Goal: Transaction & Acquisition: Purchase product/service

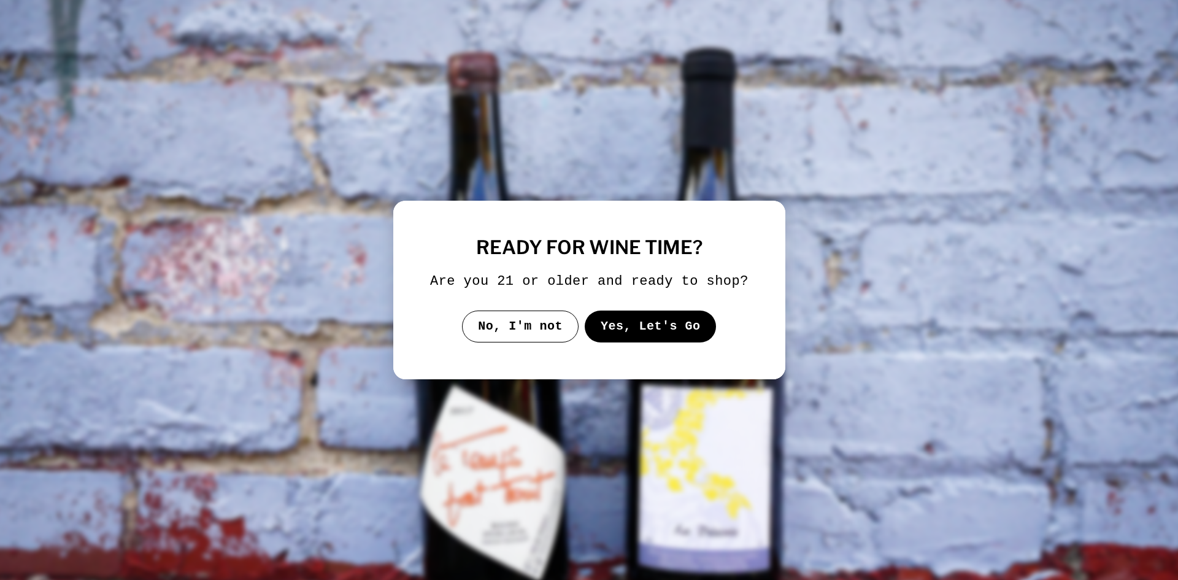
select select "**********"
click at [668, 330] on button "Yes, Let's Go" at bounding box center [650, 327] width 132 height 32
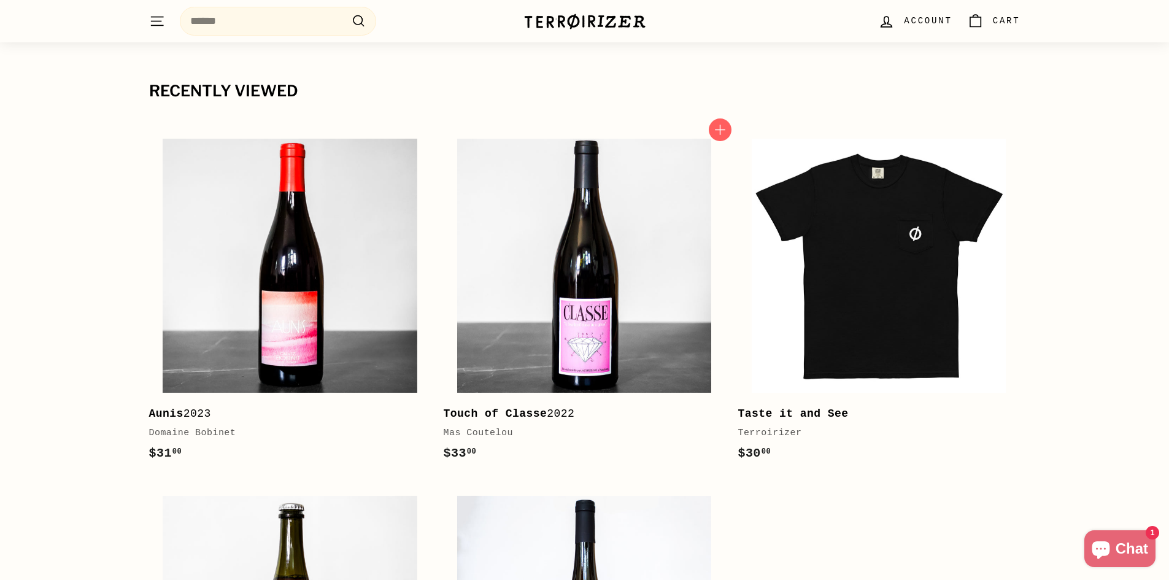
scroll to position [2952, 0]
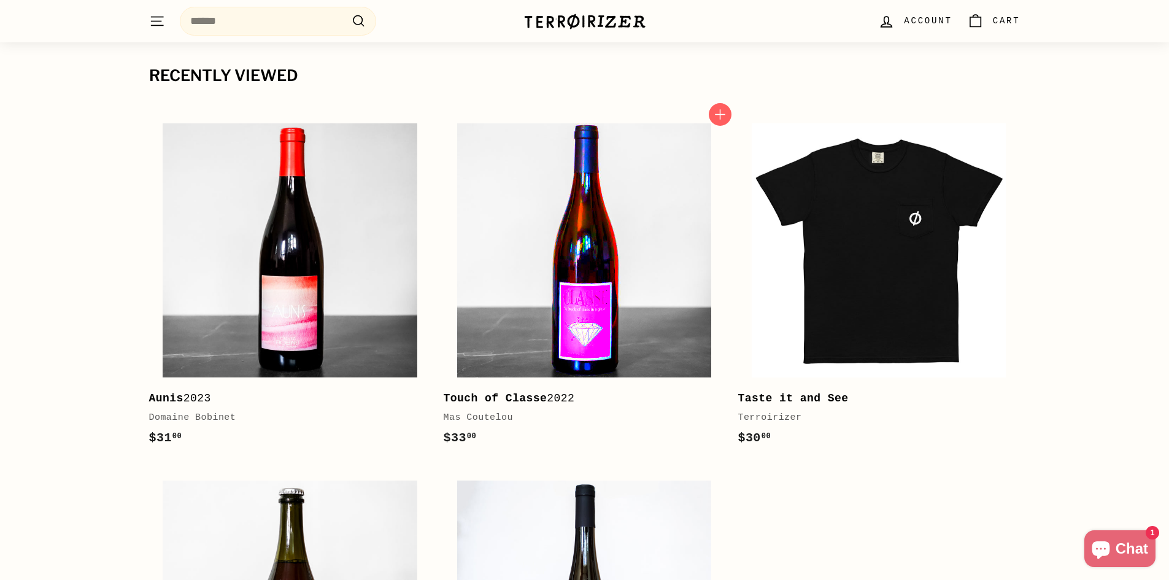
click at [606, 308] on img at bounding box center [584, 250] width 254 height 254
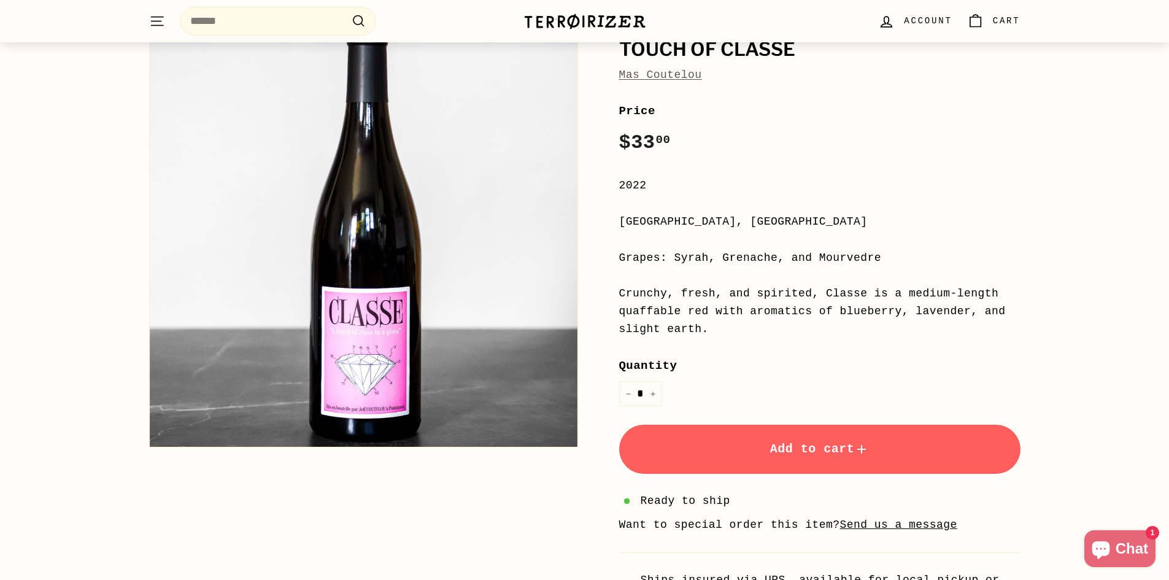
scroll to position [123, 0]
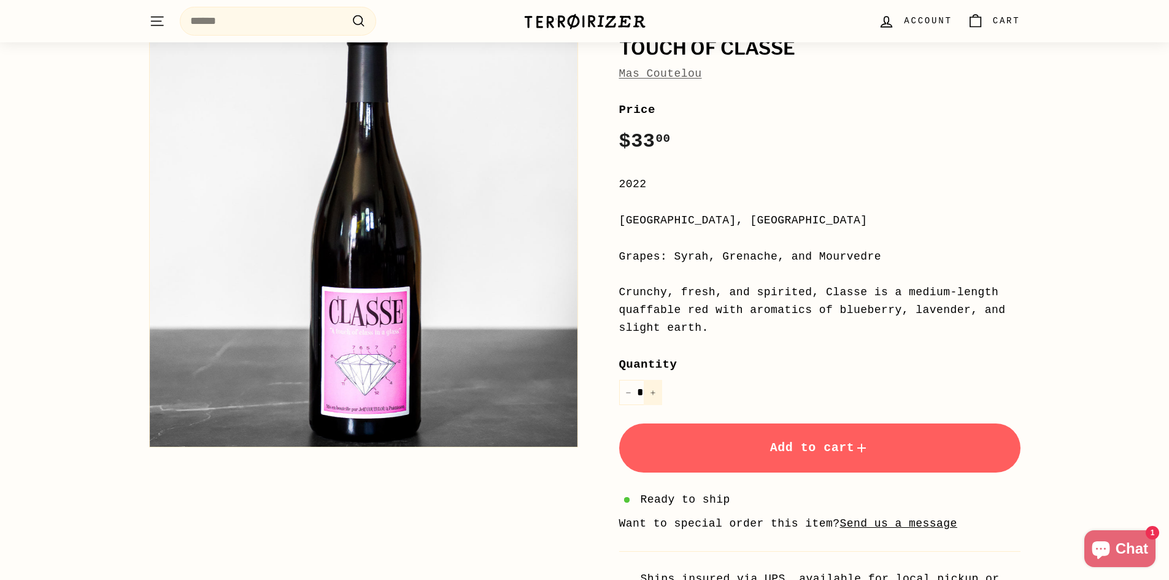
click at [655, 395] on icon "Increase item quantity by one" at bounding box center [653, 393] width 6 height 6
type input "*"
click at [788, 447] on span "Add to cart" at bounding box center [819, 448] width 99 height 14
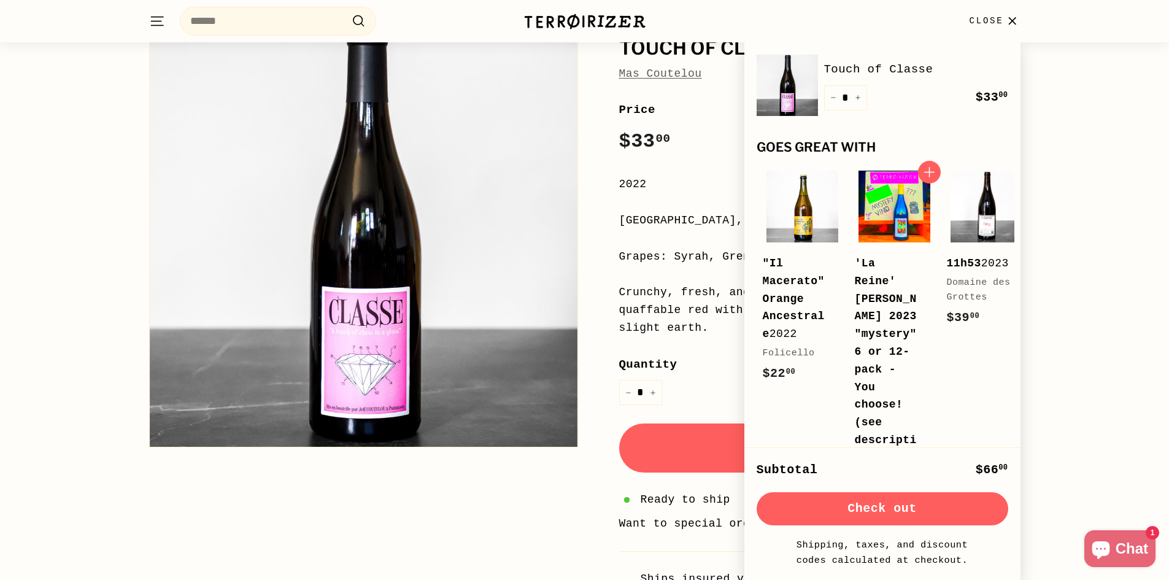
click at [891, 230] on img at bounding box center [895, 207] width 72 height 72
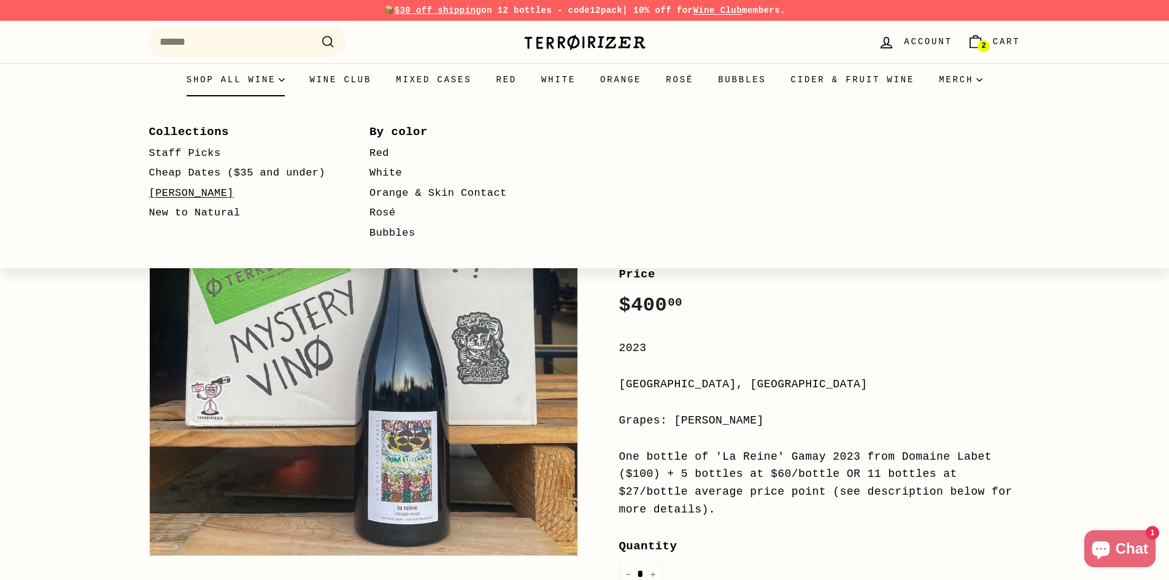
click at [183, 190] on link "[PERSON_NAME]" at bounding box center [241, 193] width 185 height 20
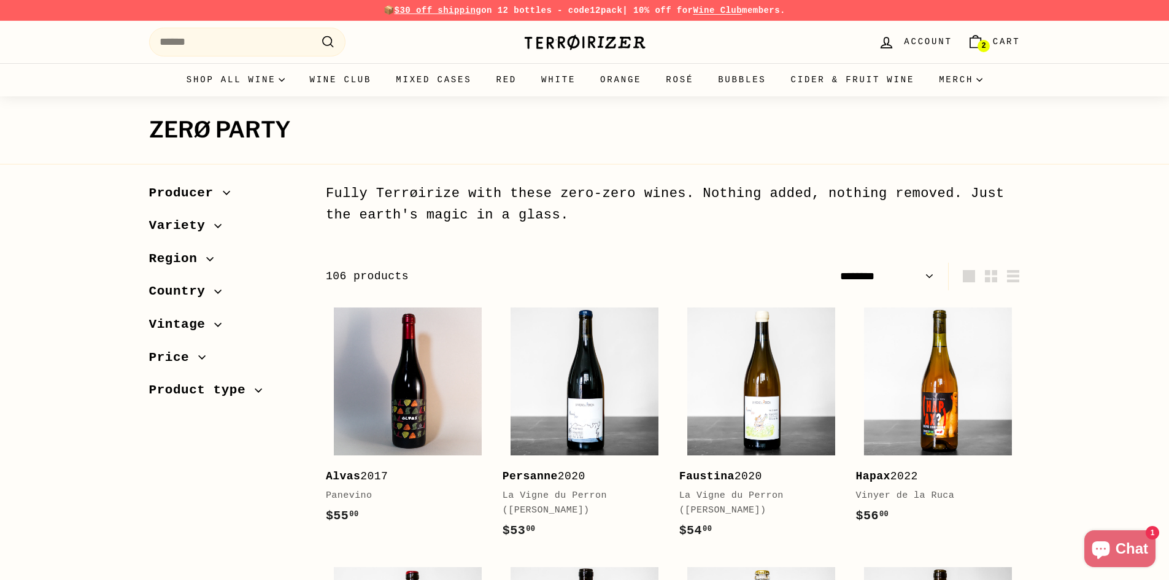
select select "******"
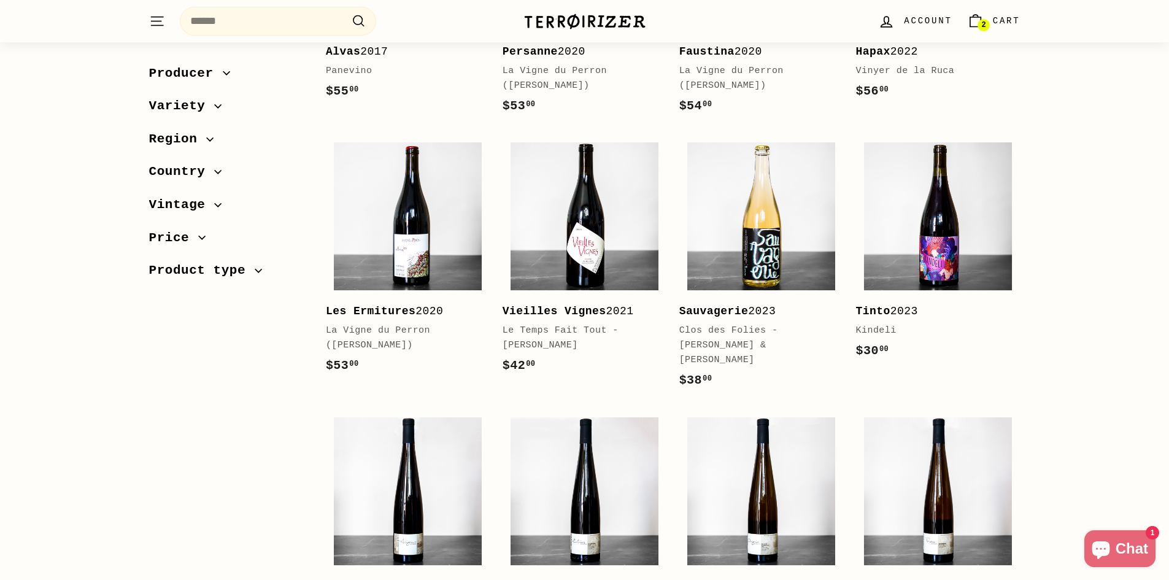
scroll to position [430, 0]
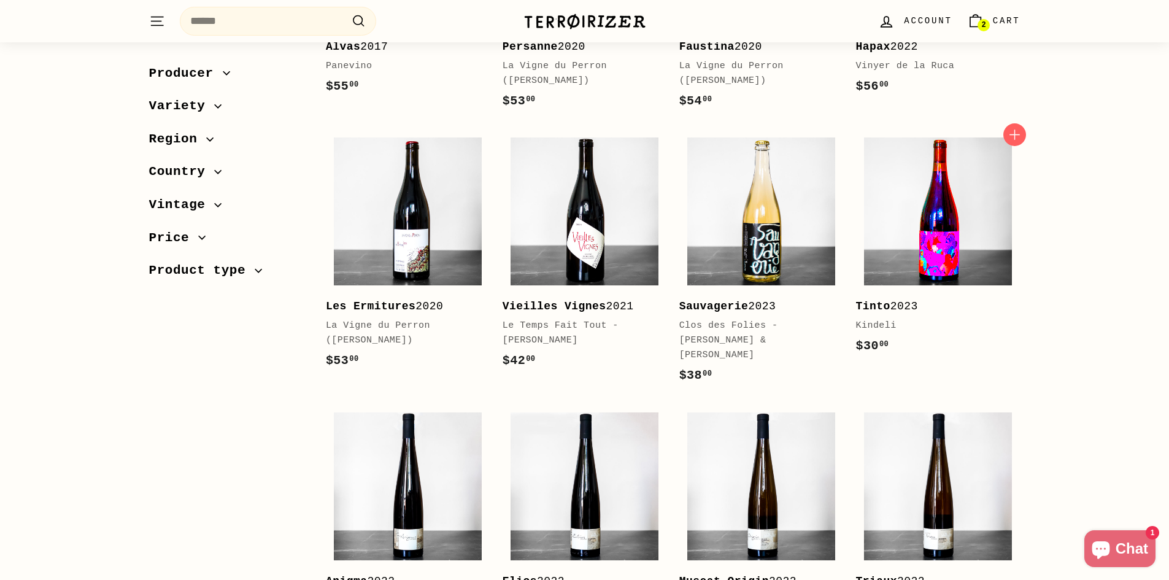
click at [965, 233] on img at bounding box center [938, 211] width 148 height 148
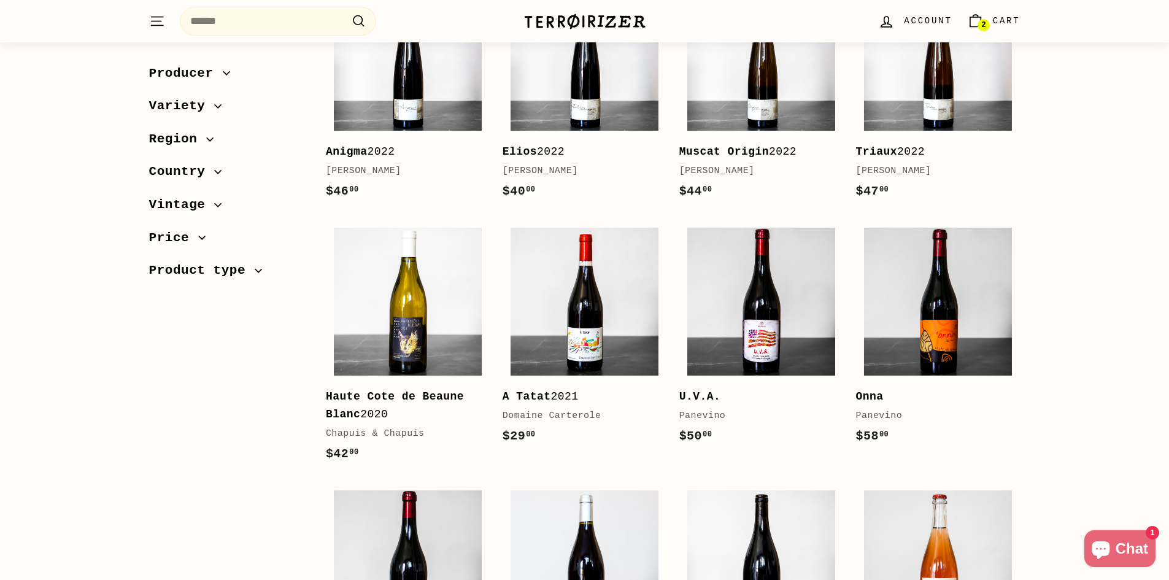
scroll to position [1043, 0]
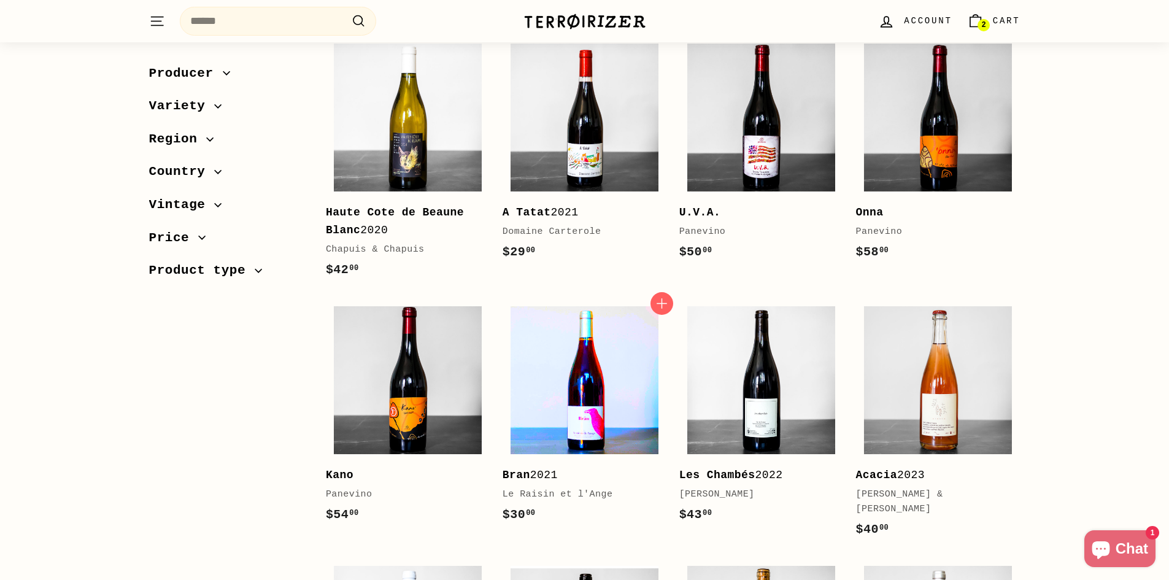
click at [576, 390] on img at bounding box center [585, 380] width 148 height 148
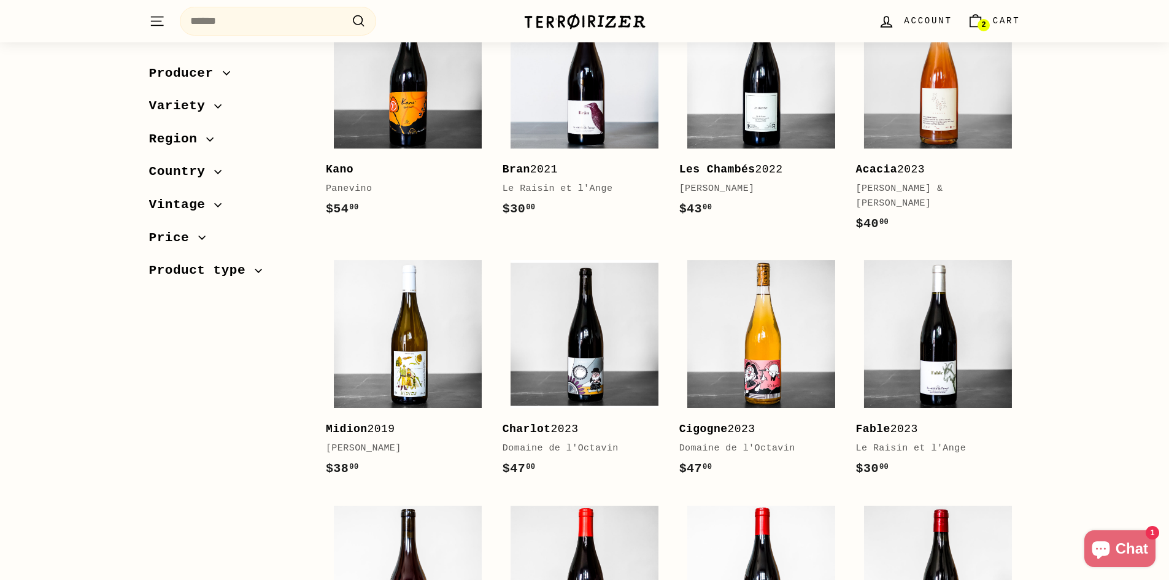
scroll to position [1350, 0]
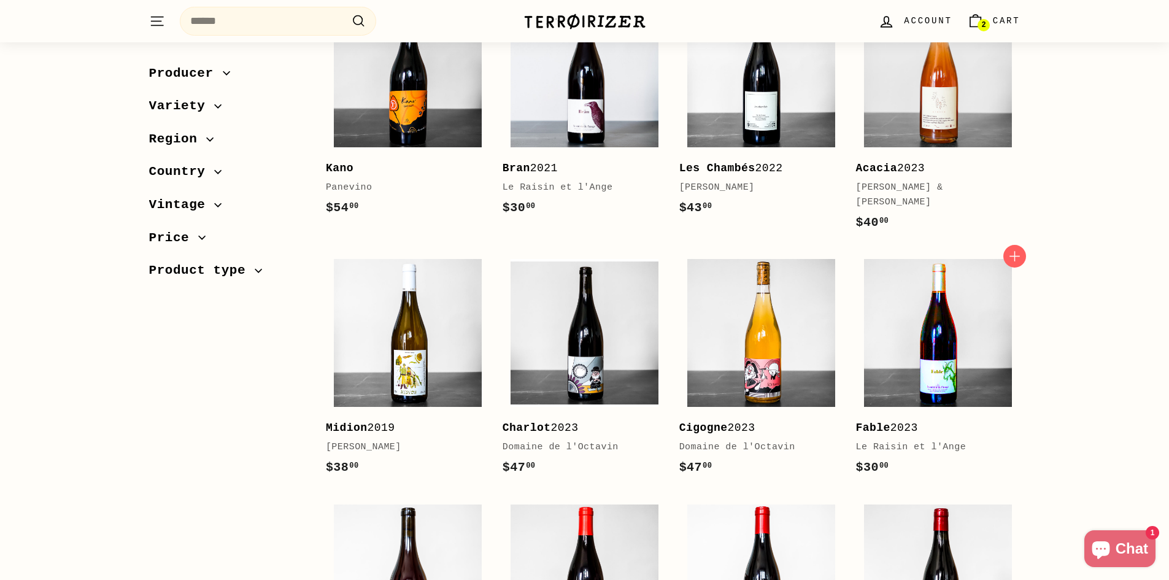
click at [944, 364] on img at bounding box center [938, 333] width 148 height 148
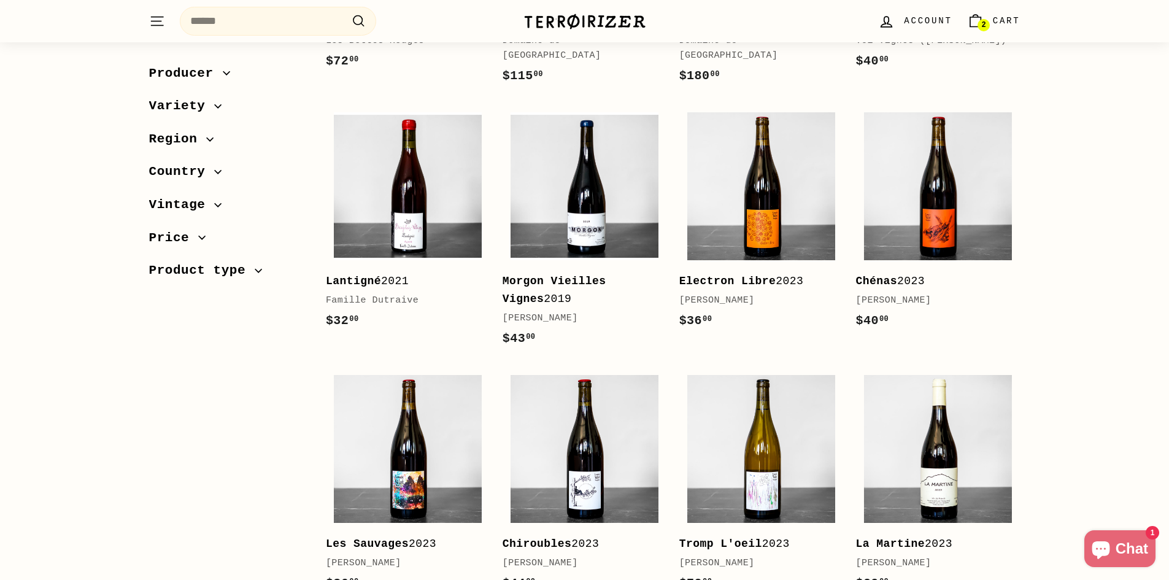
scroll to position [2271, 0]
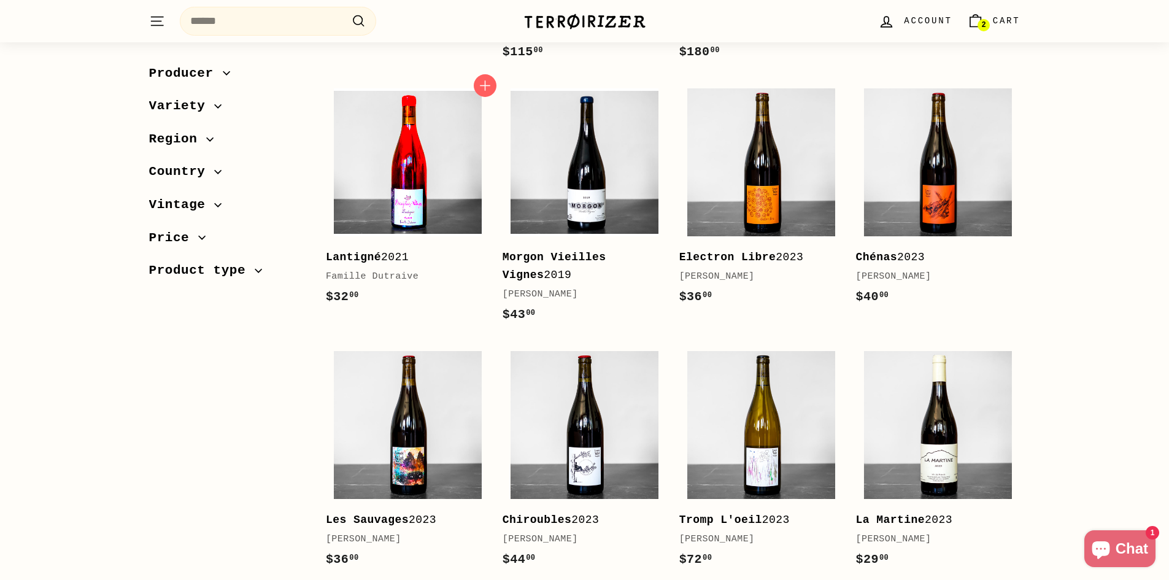
click at [452, 172] on img at bounding box center [408, 162] width 148 height 148
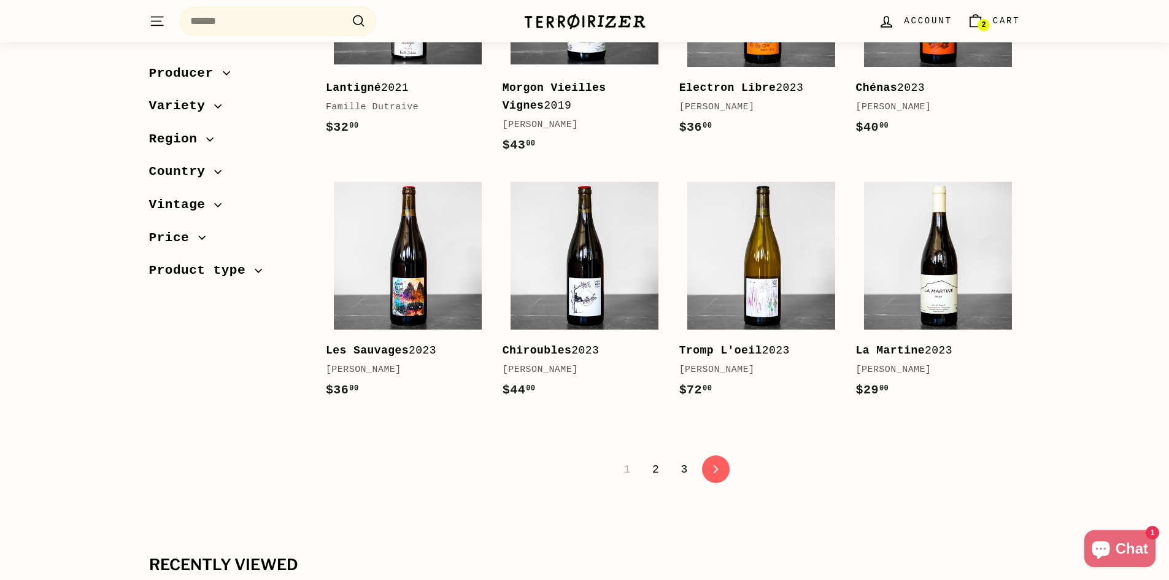
scroll to position [2455, 0]
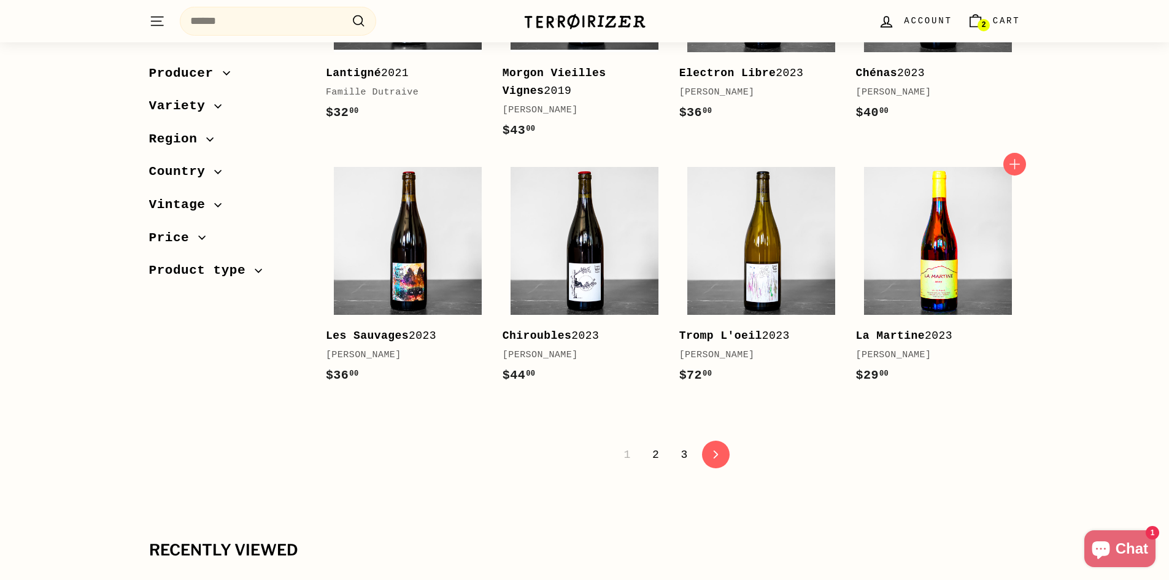
click at [978, 259] on img at bounding box center [938, 241] width 148 height 148
click at [720, 439] on link "icon-chevron Next" at bounding box center [716, 454] width 30 height 30
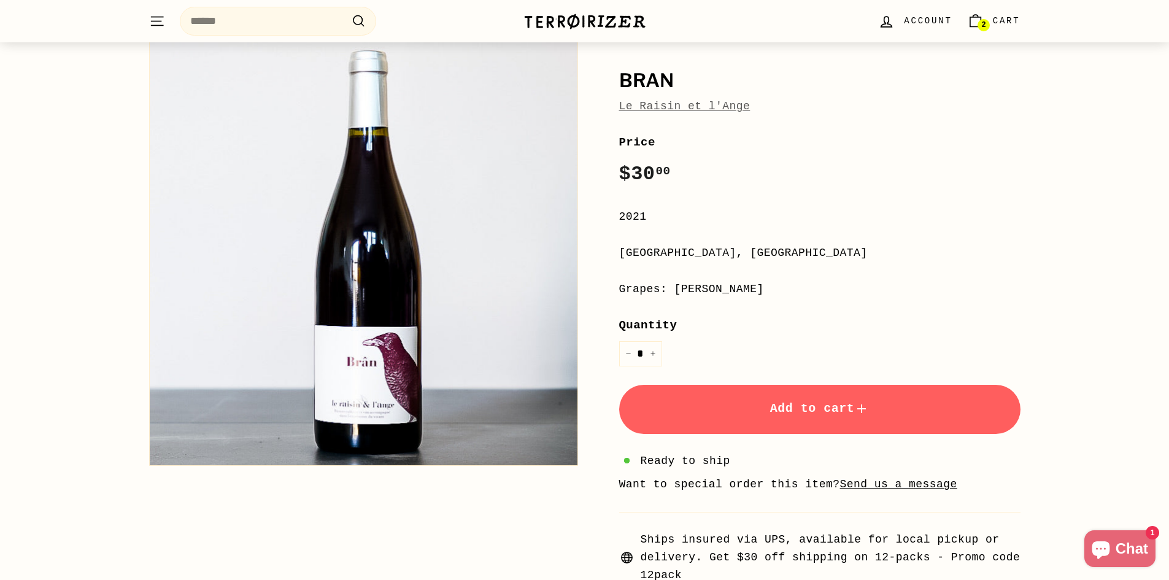
scroll to position [123, 0]
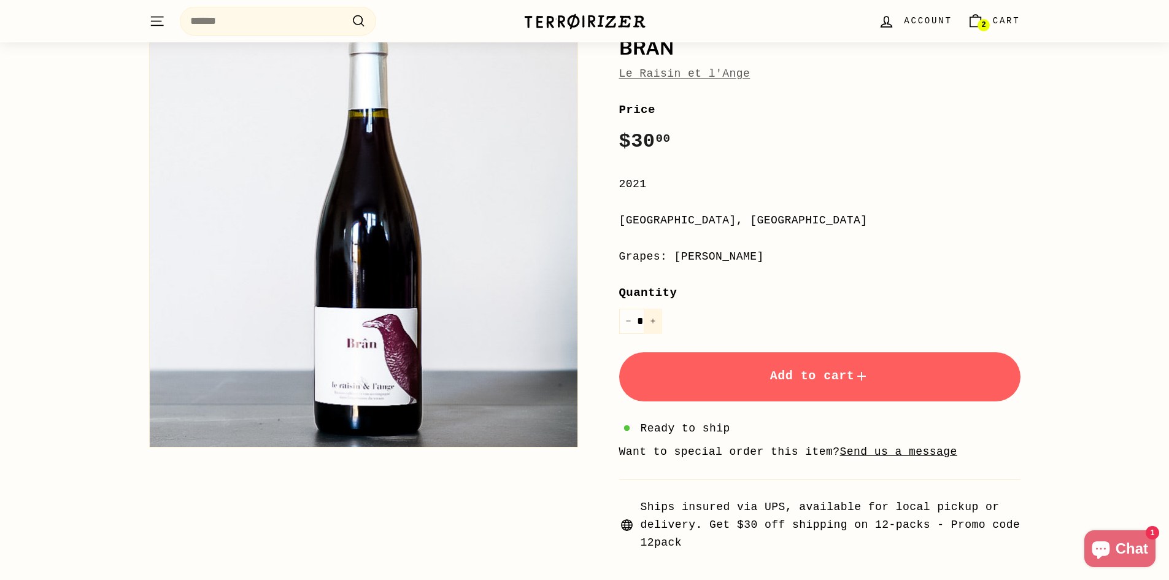
click at [652, 321] on icon "Increase item quantity by one" at bounding box center [653, 321] width 4 height 4
type input "*"
click at [825, 379] on span "Add to cart" at bounding box center [819, 376] width 99 height 14
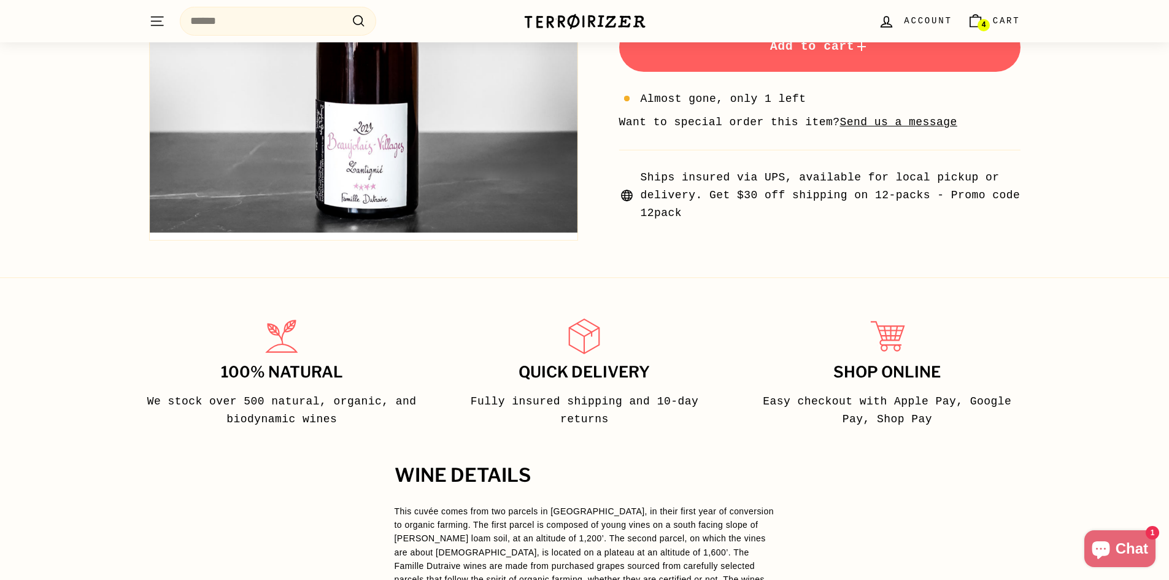
scroll to position [491, 0]
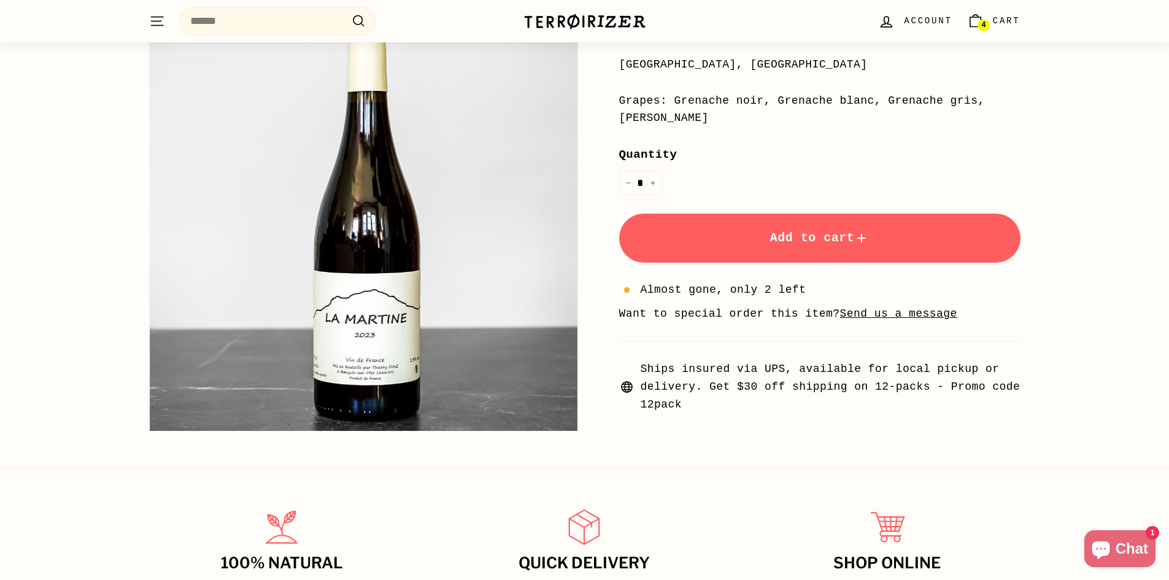
scroll to position [61, 0]
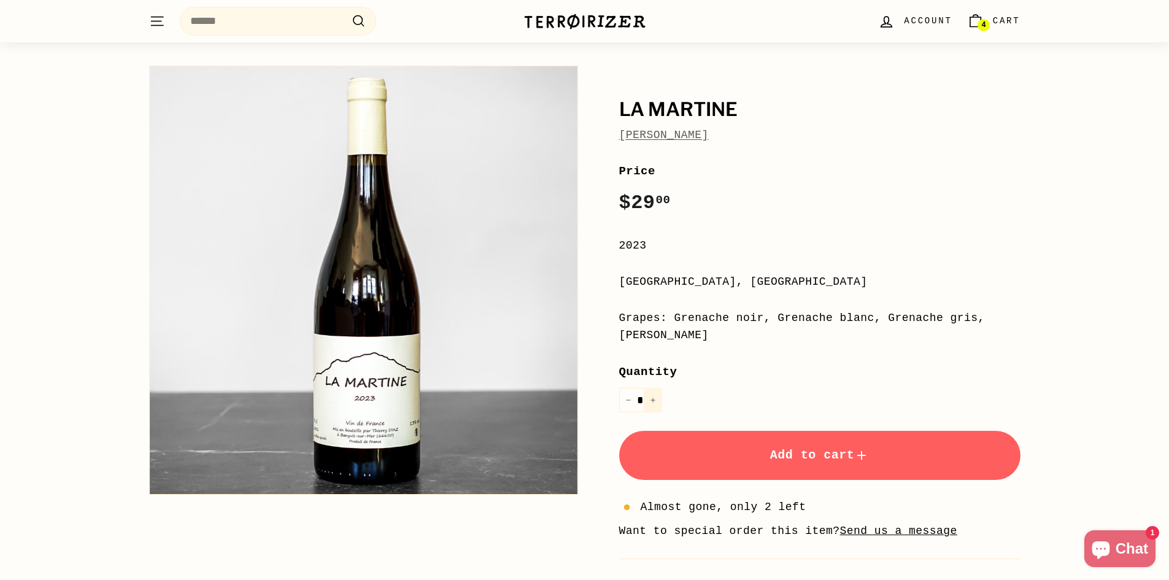
click at [659, 388] on button "+" at bounding box center [653, 400] width 18 height 25
type input "*"
click at [822, 446] on button "Add to cart" at bounding box center [819, 455] width 401 height 49
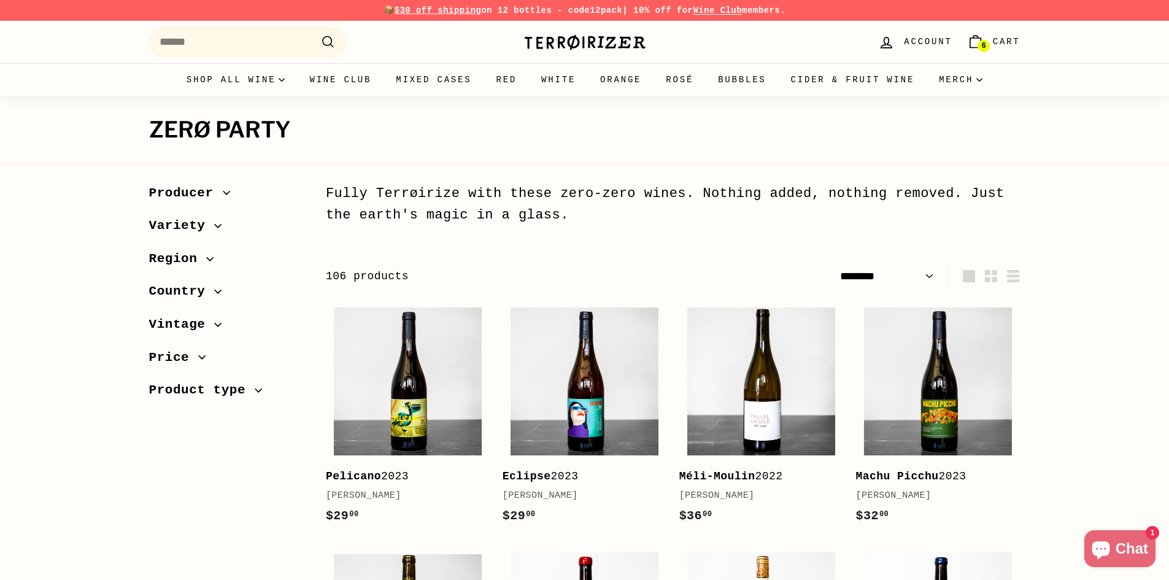
select select "******"
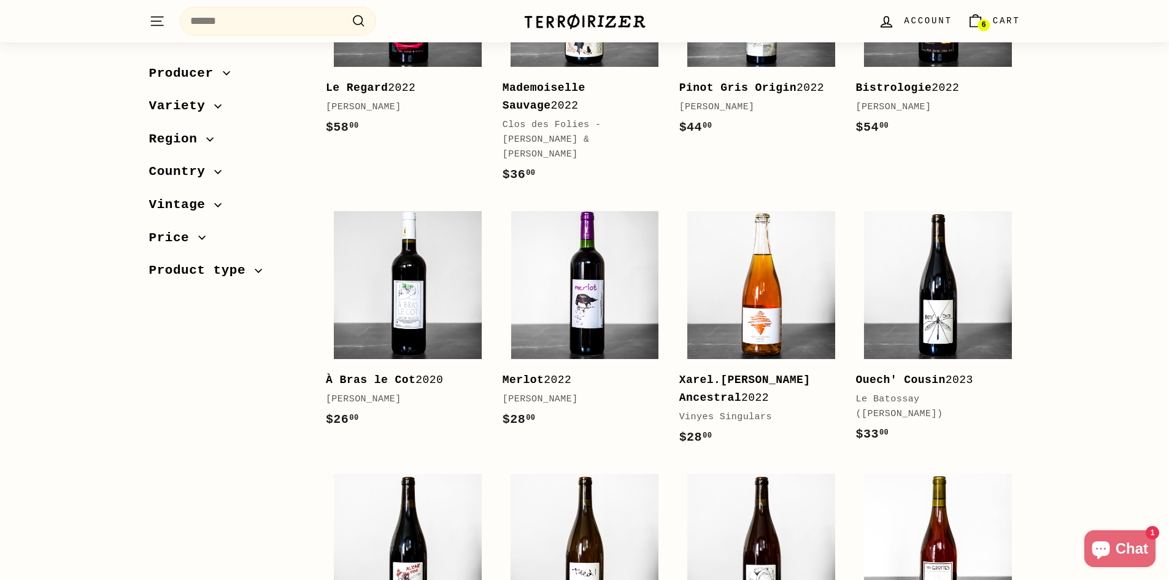
scroll to position [1166, 0]
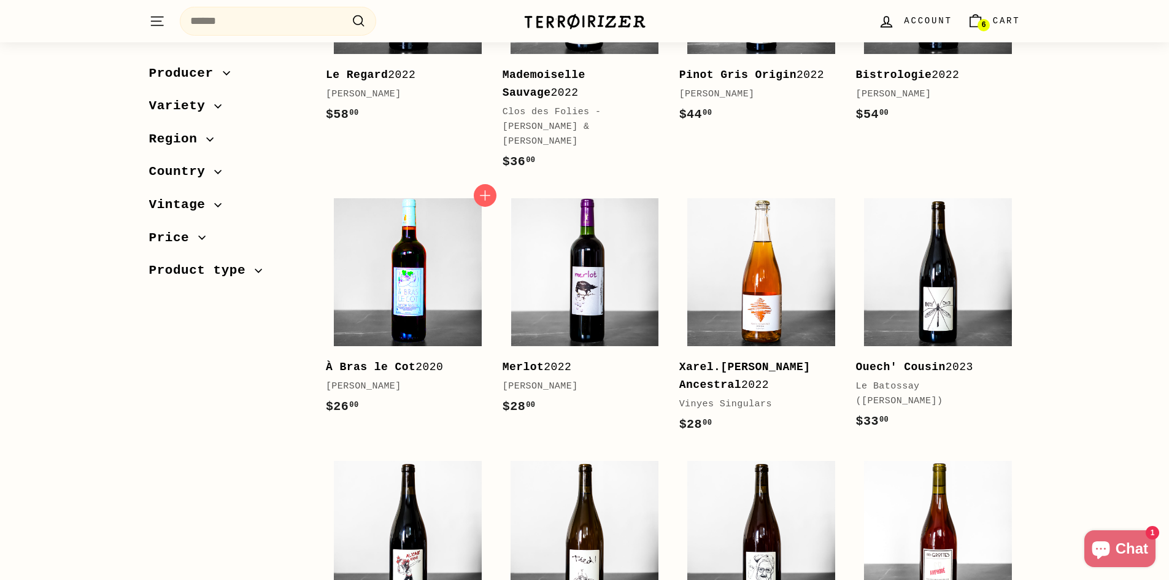
click at [449, 282] on img at bounding box center [408, 272] width 148 height 148
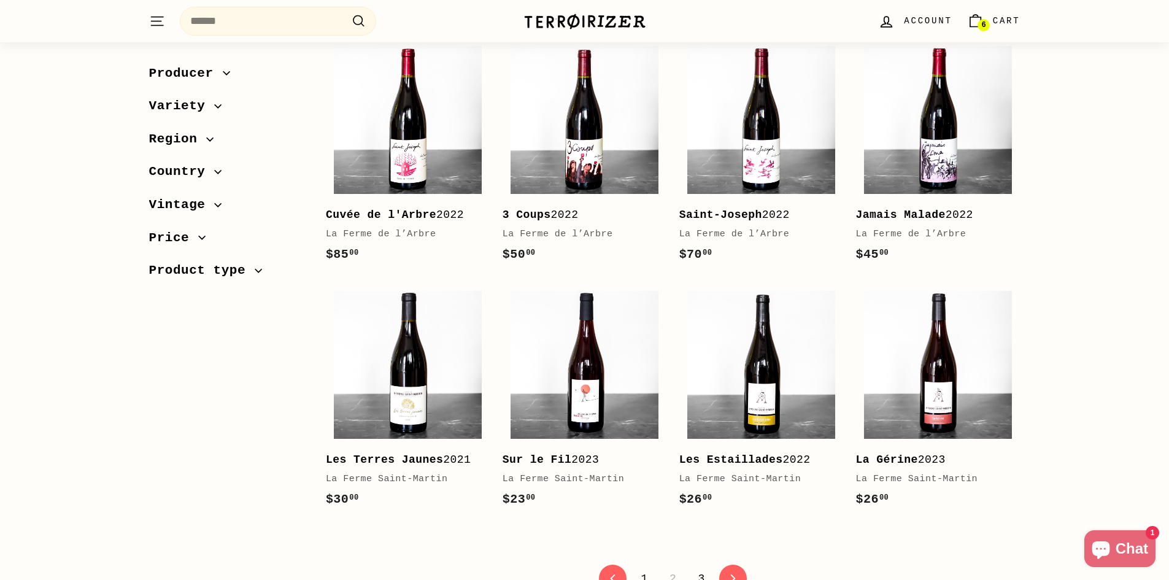
scroll to position [2393, 0]
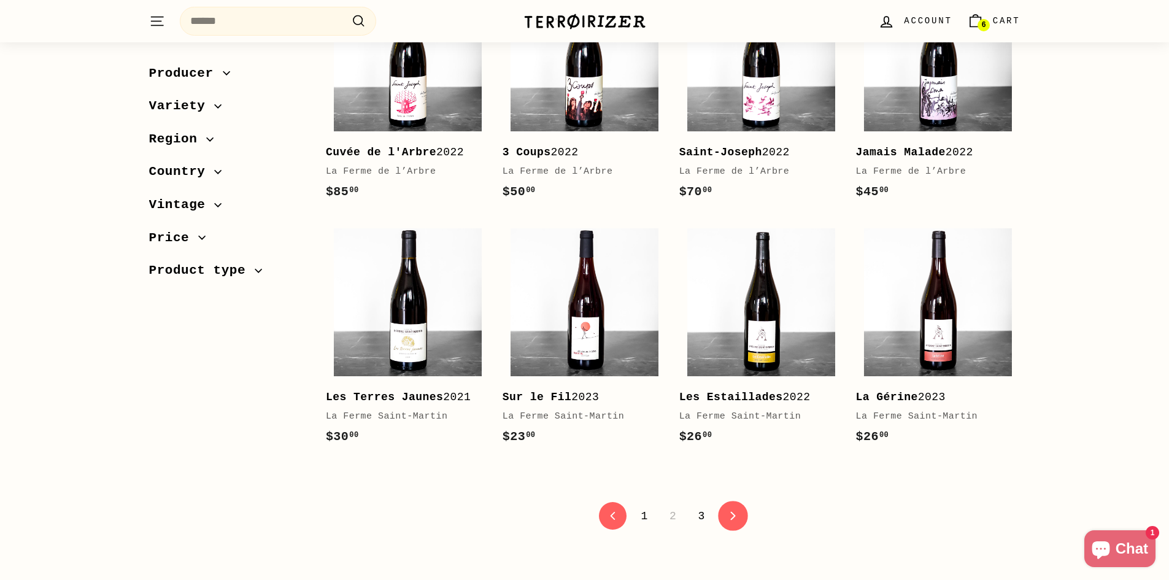
click at [731, 512] on icon at bounding box center [733, 516] width 5 height 9
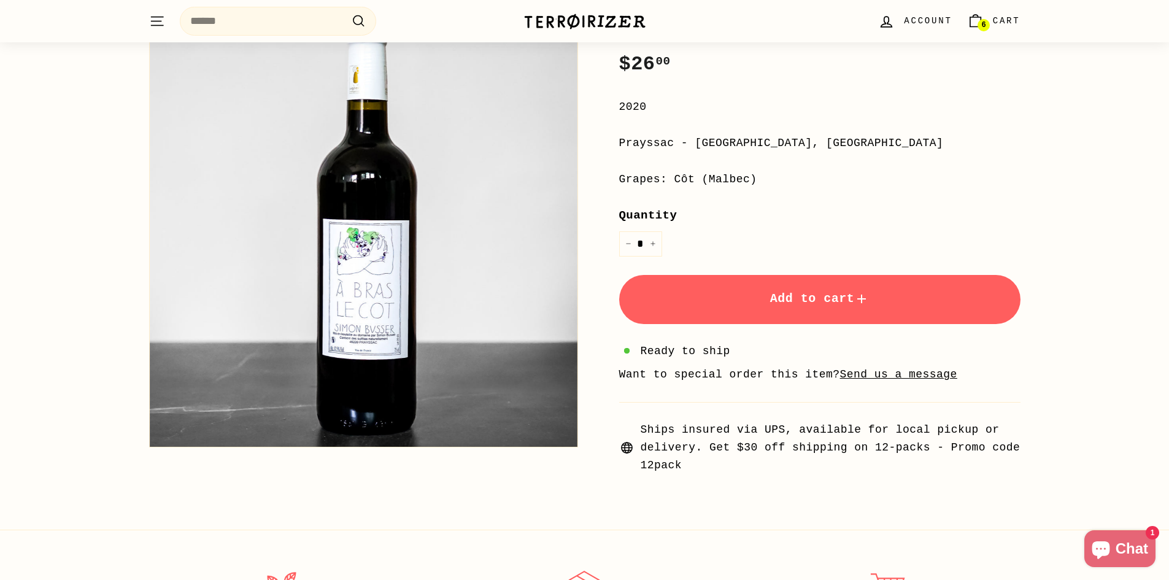
scroll to position [184, 0]
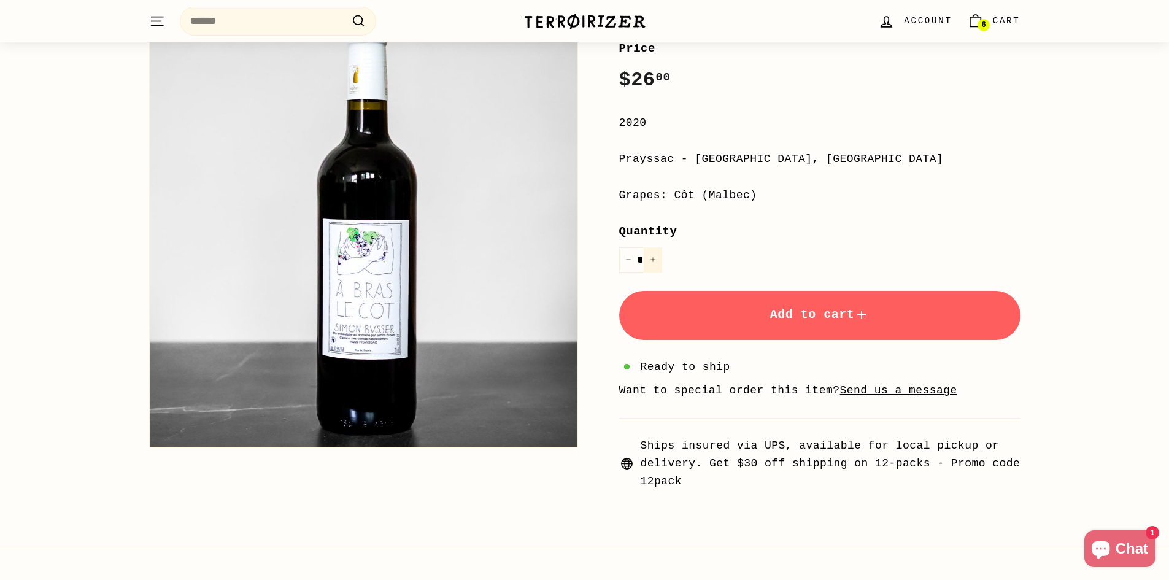
click at [655, 260] on icon "Increase item quantity by one" at bounding box center [653, 260] width 4 height 4
type input "*"
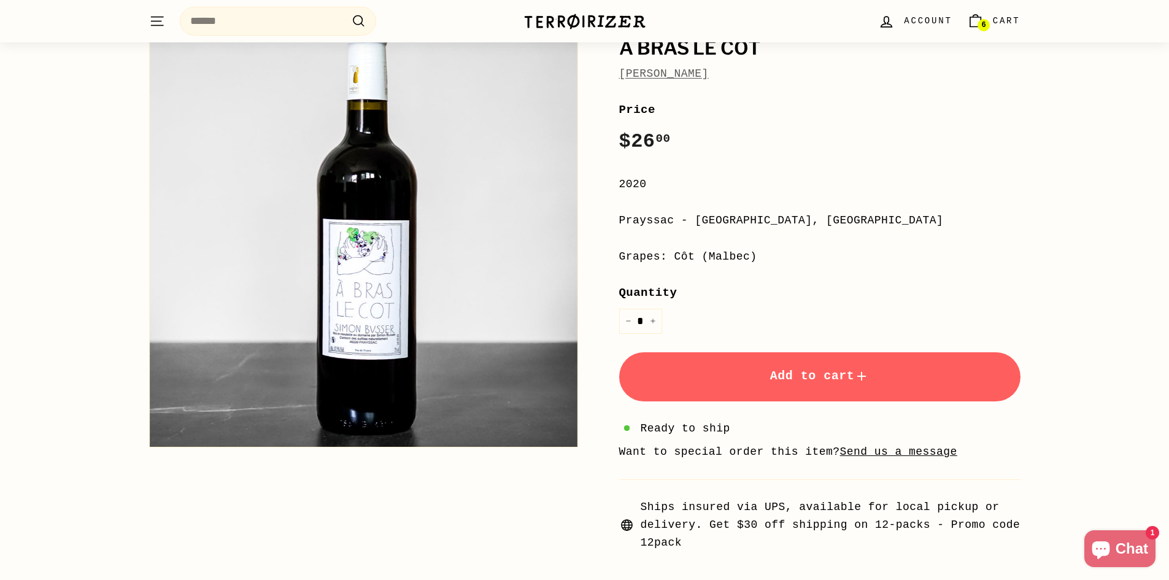
scroll to position [61, 0]
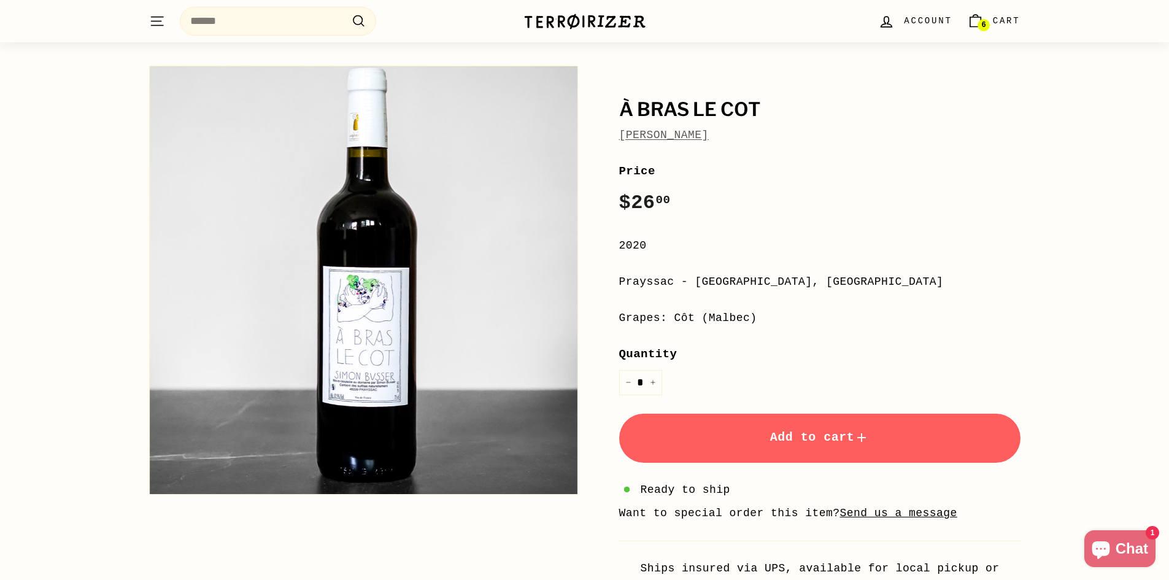
click at [826, 446] on button "Add to cart" at bounding box center [819, 438] width 401 height 49
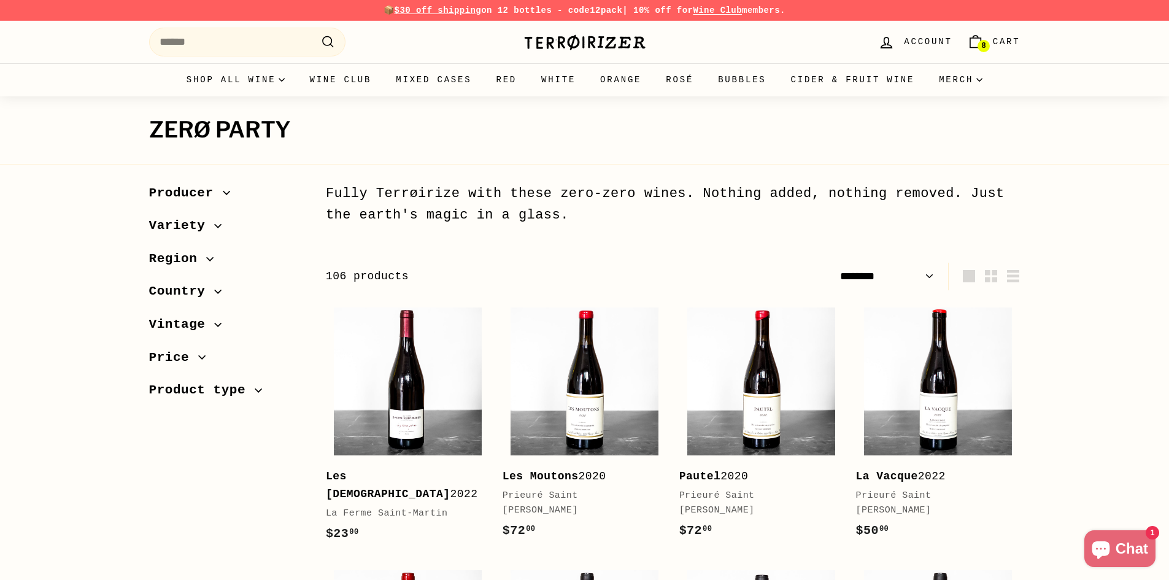
select select "******"
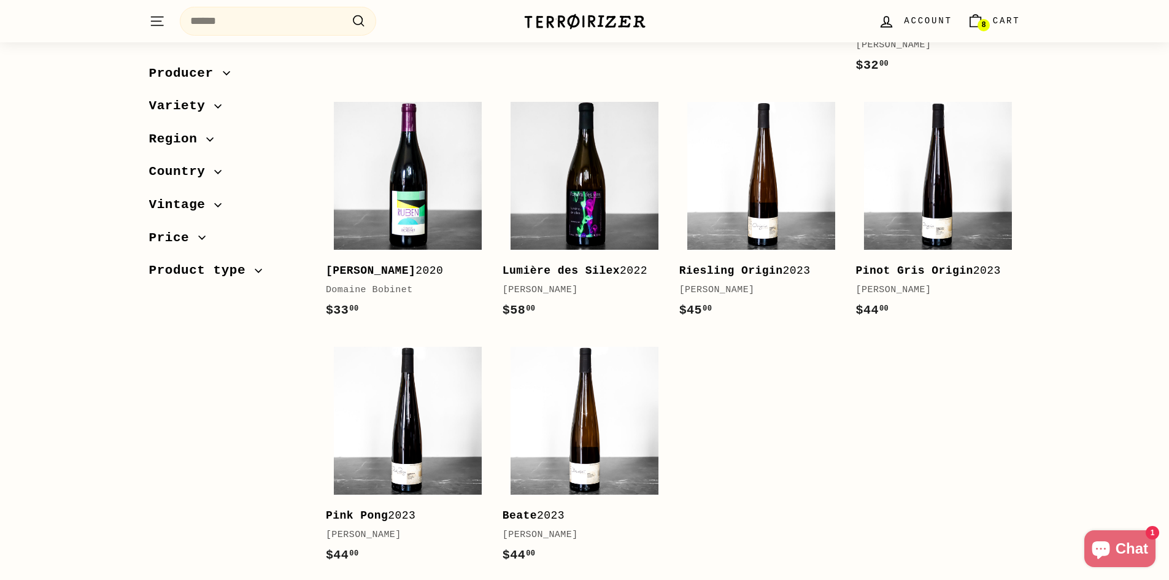
scroll to position [1657, 0]
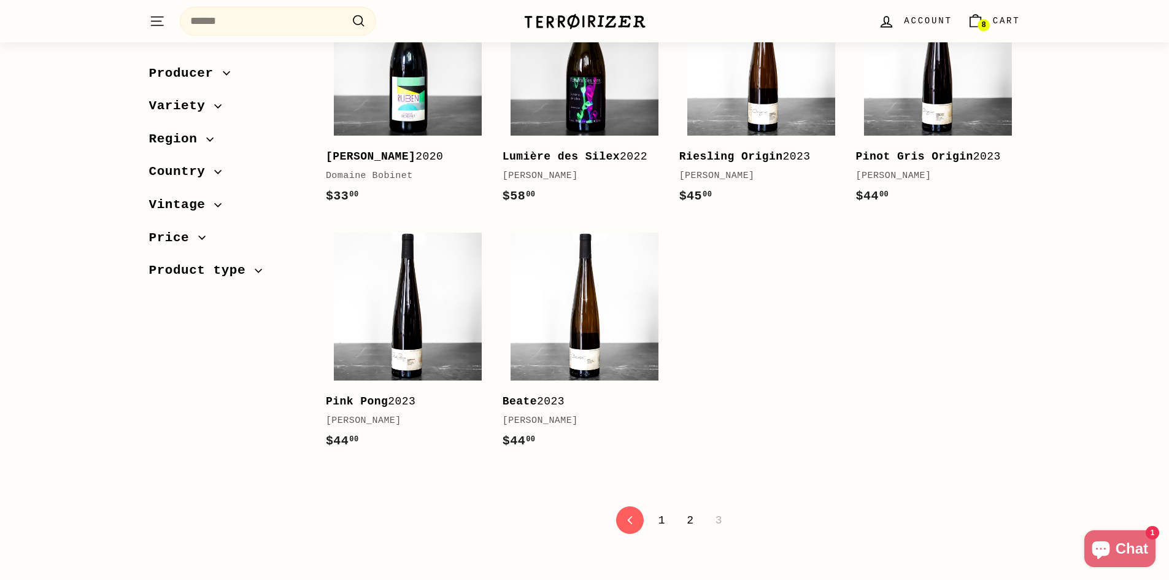
click at [692, 510] on link "2" at bounding box center [689, 520] width 21 height 21
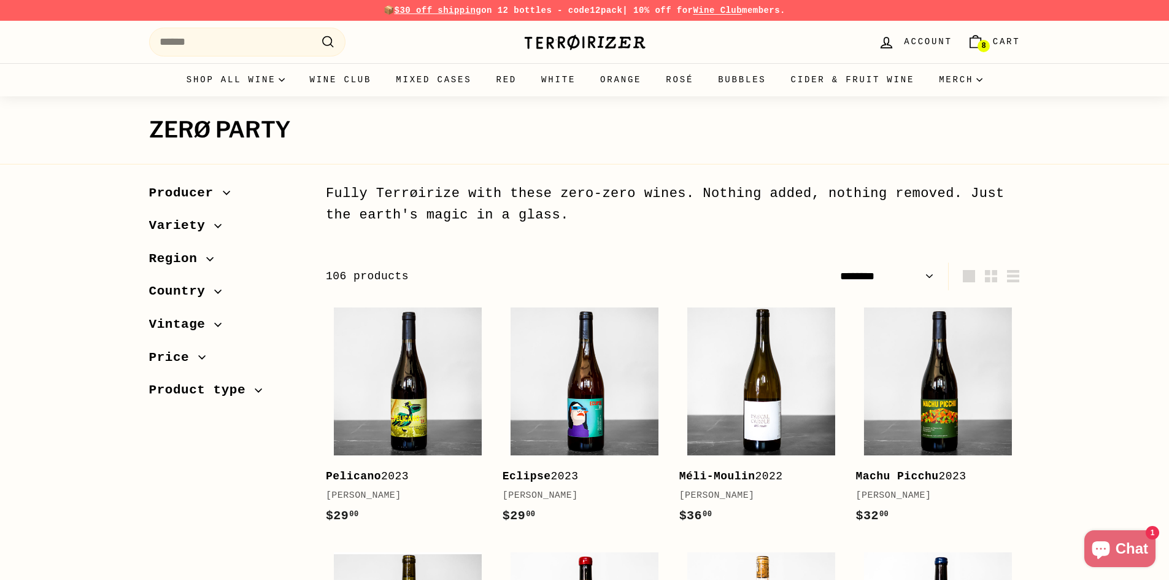
select select "******"
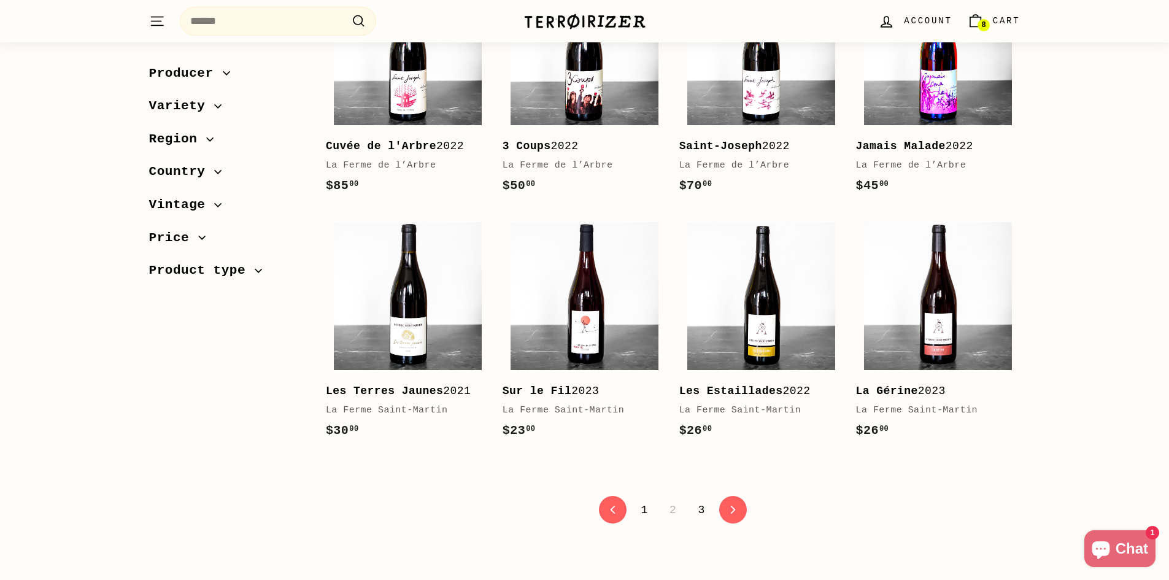
scroll to position [2393, 0]
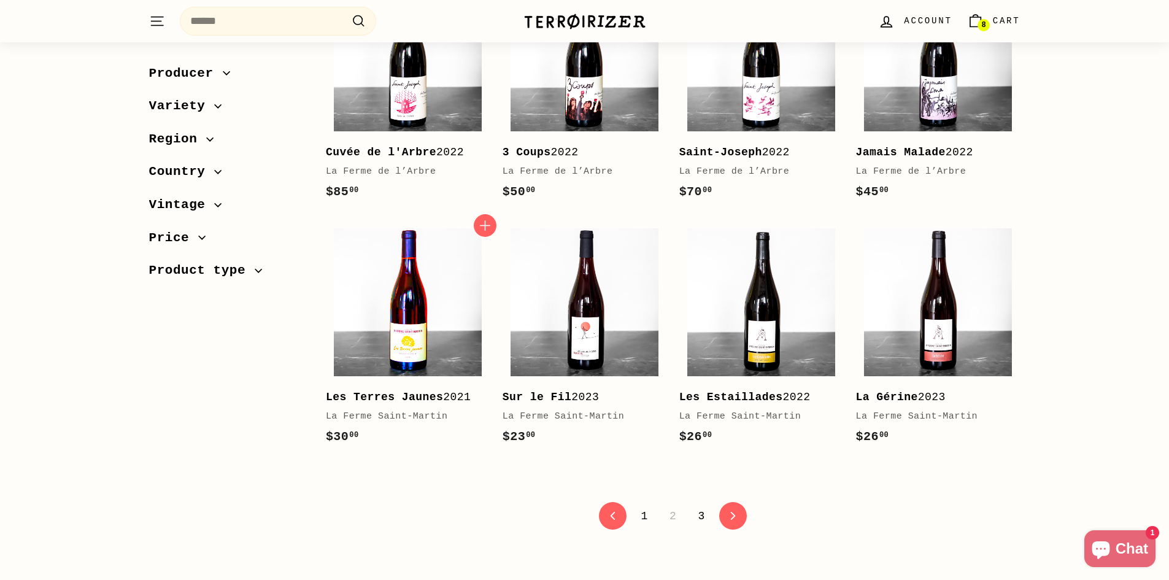
click at [355, 306] on img at bounding box center [408, 302] width 148 height 148
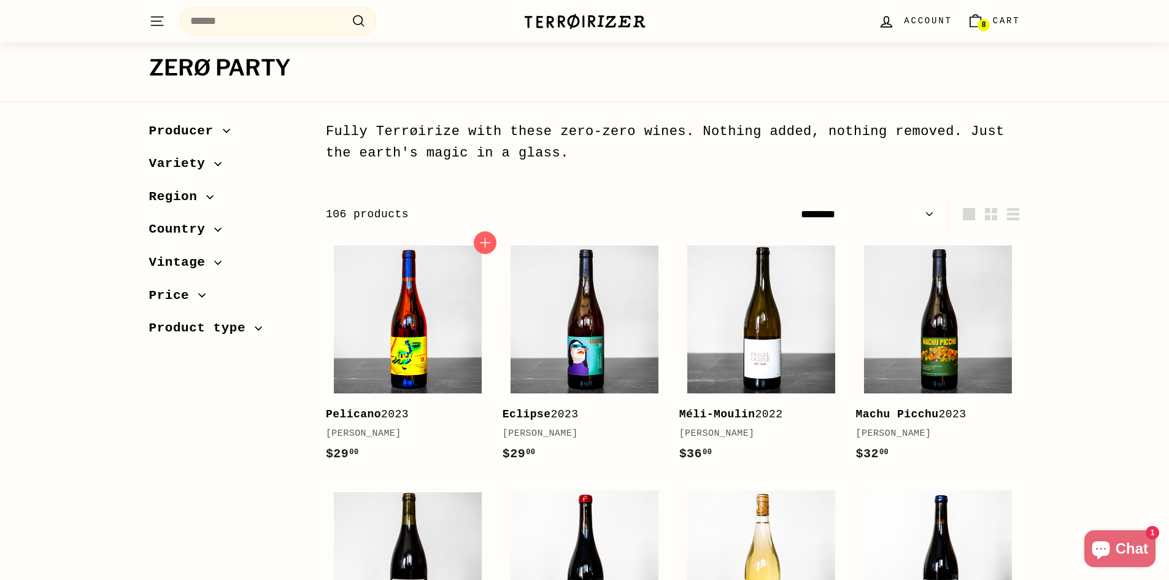
scroll to position [0, 0]
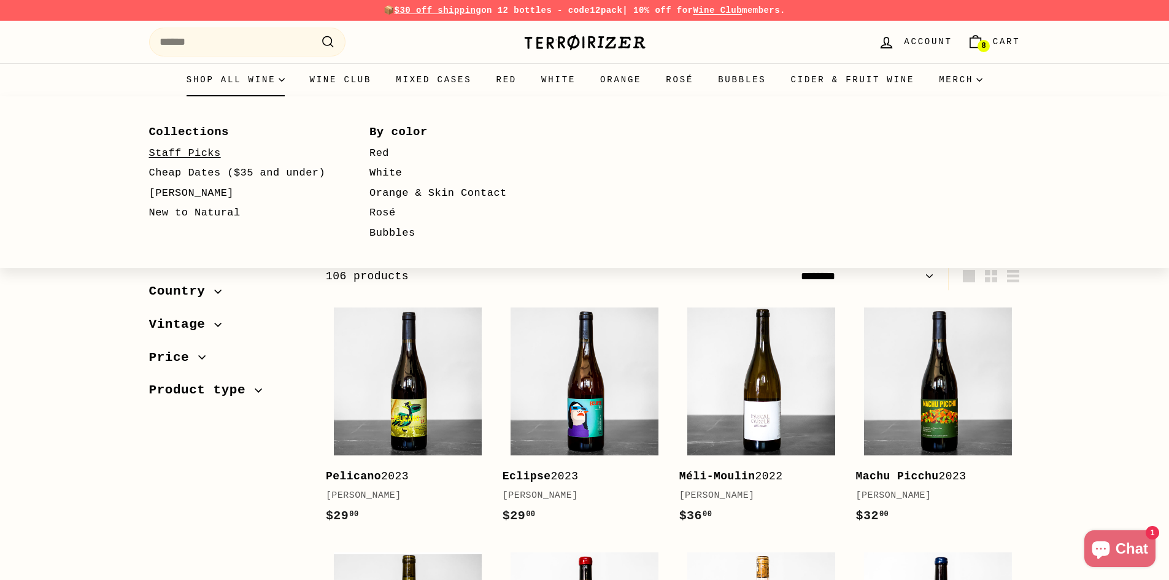
click at [202, 154] on link "Staff Picks" at bounding box center [241, 154] width 185 height 20
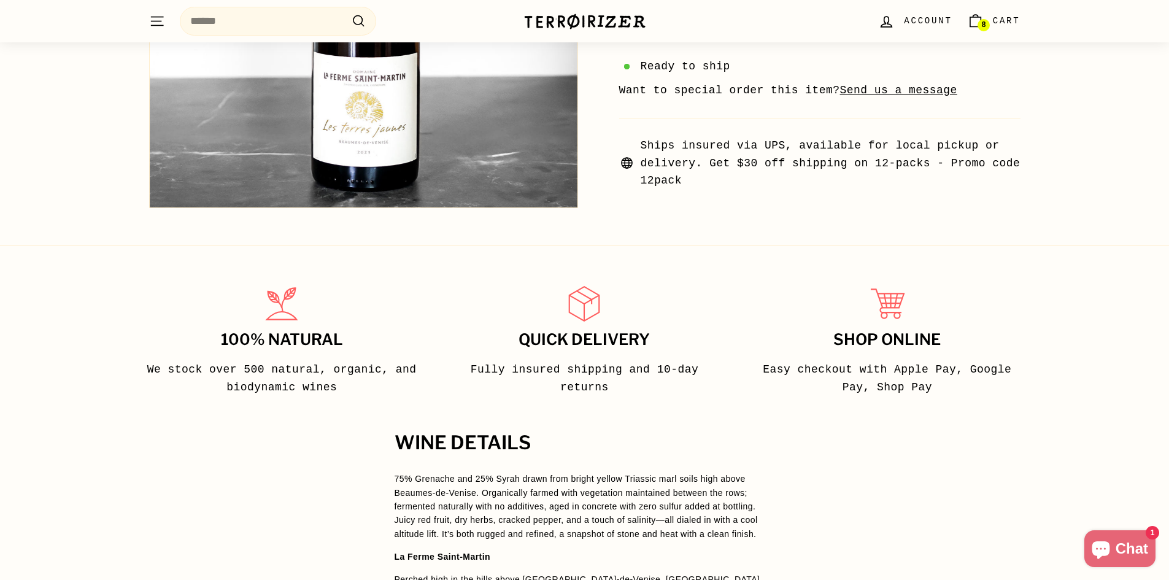
scroll to position [368, 0]
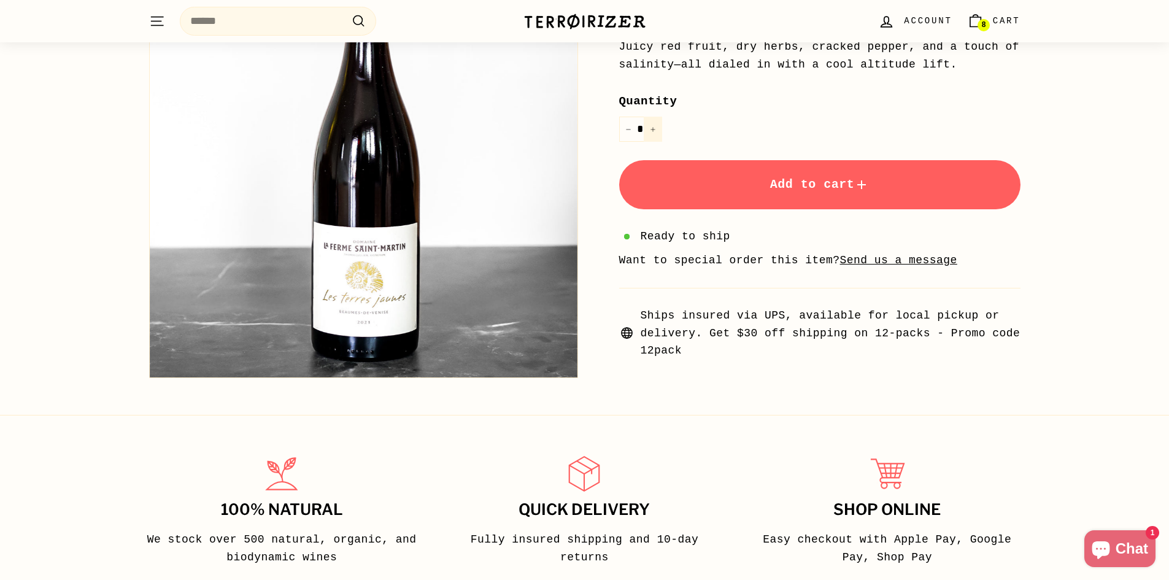
drag, startPoint x: 653, startPoint y: 131, endPoint x: 658, endPoint y: 135, distance: 7.0
click at [653, 130] on icon "Increase item quantity by one" at bounding box center [653, 129] width 6 height 6
type input "*"
click at [822, 191] on button "Add to cart" at bounding box center [819, 184] width 401 height 49
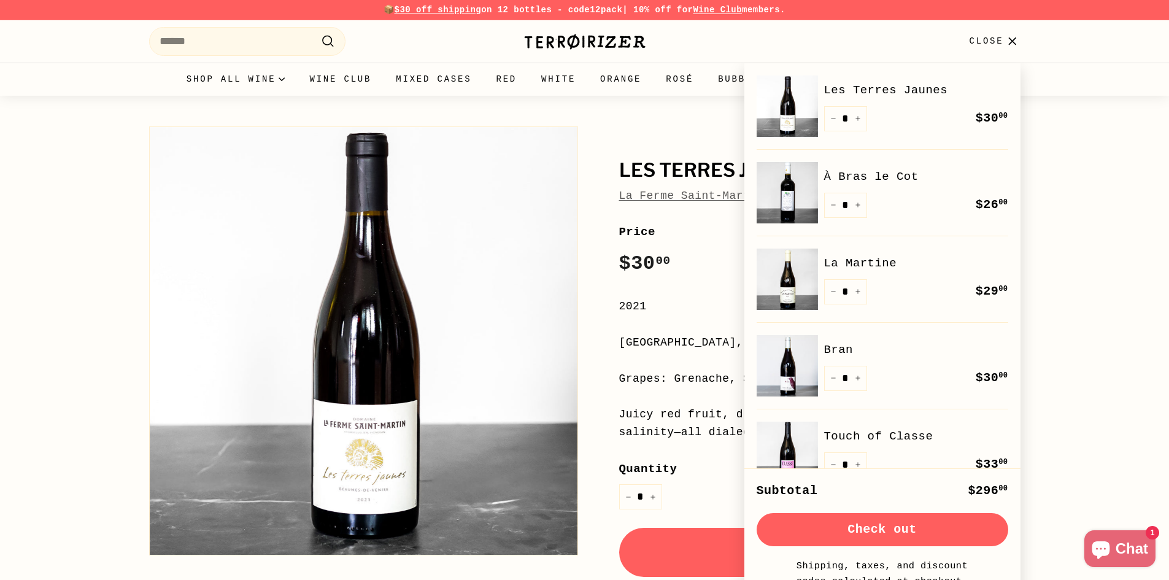
scroll to position [0, 0]
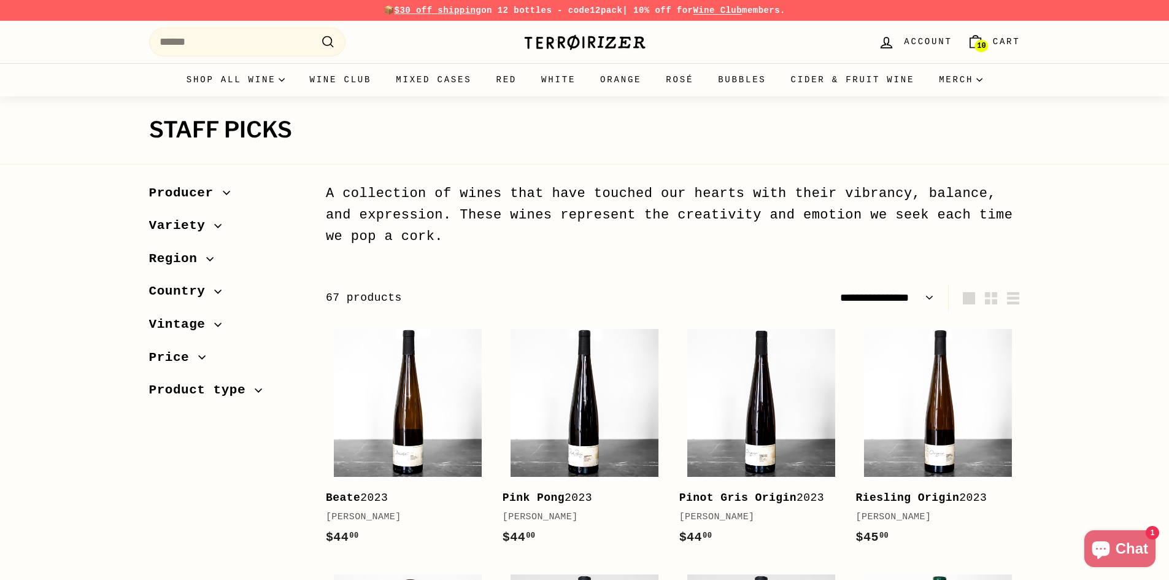
select select "**********"
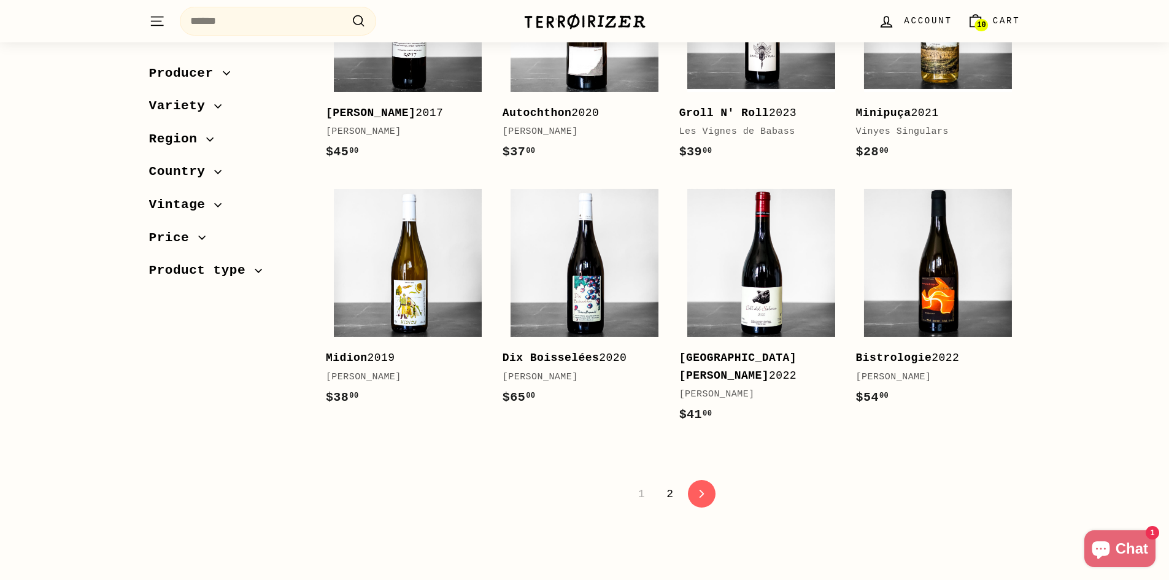
scroll to position [2455, 0]
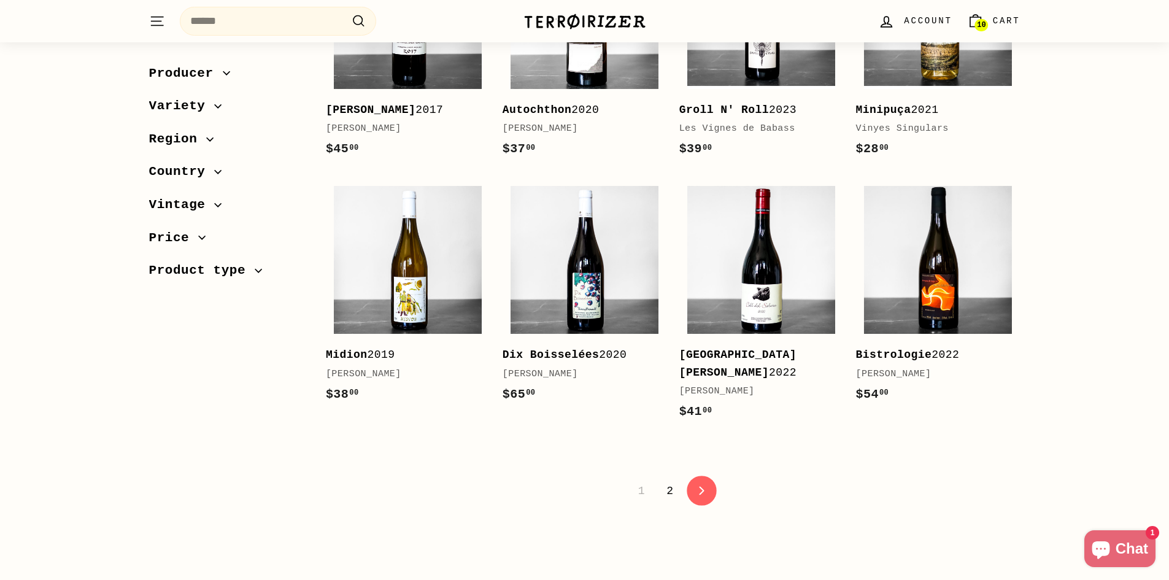
click at [701, 476] on link "icon-chevron Next" at bounding box center [702, 491] width 30 height 30
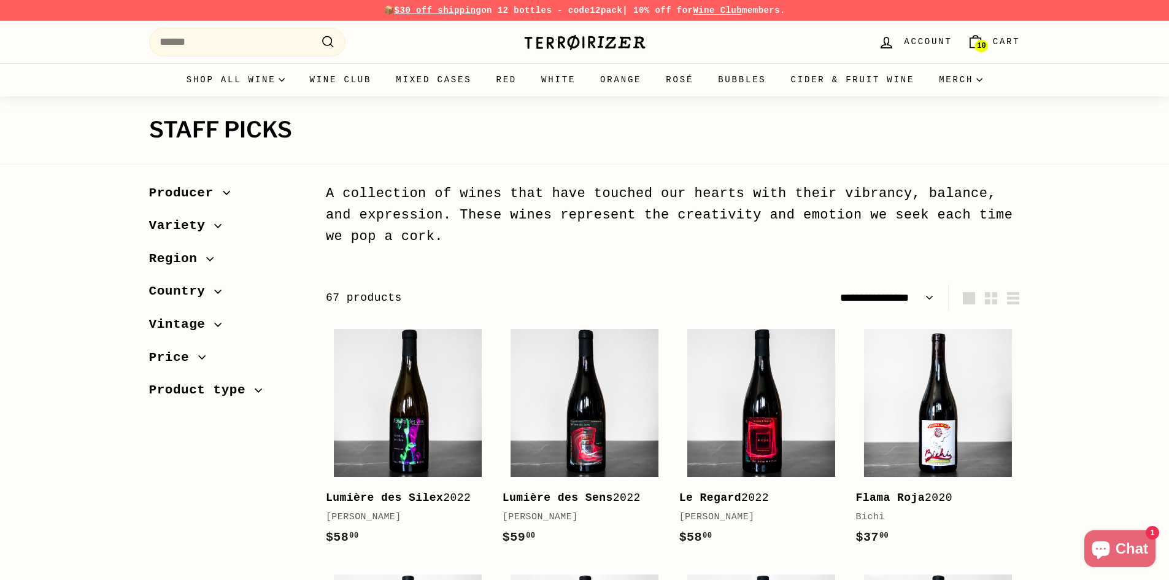
select select "**********"
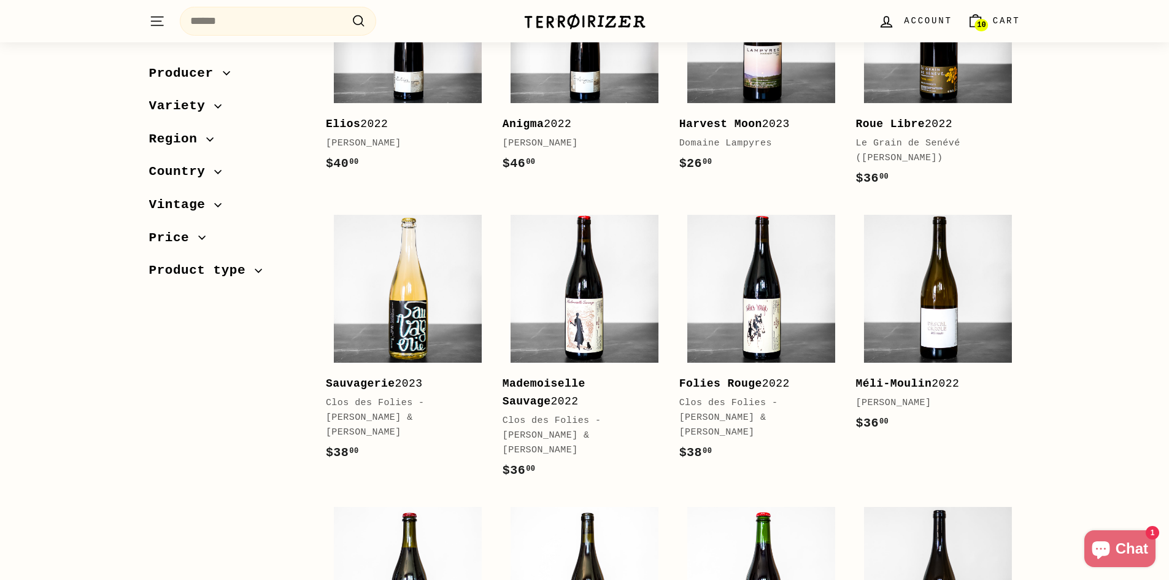
scroll to position [921, 0]
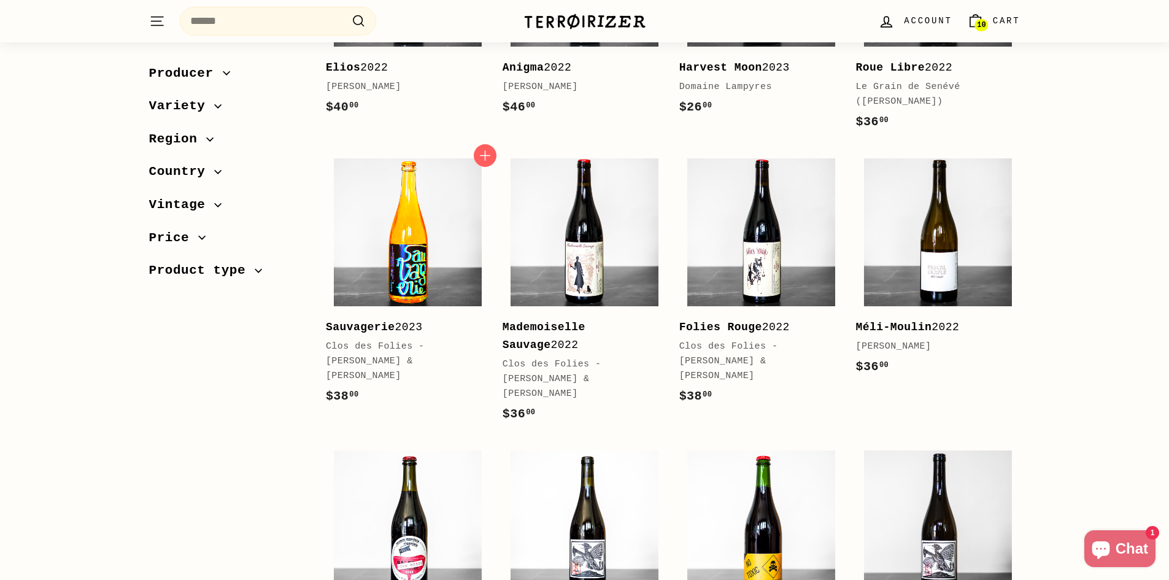
click at [458, 239] on img at bounding box center [408, 232] width 148 height 148
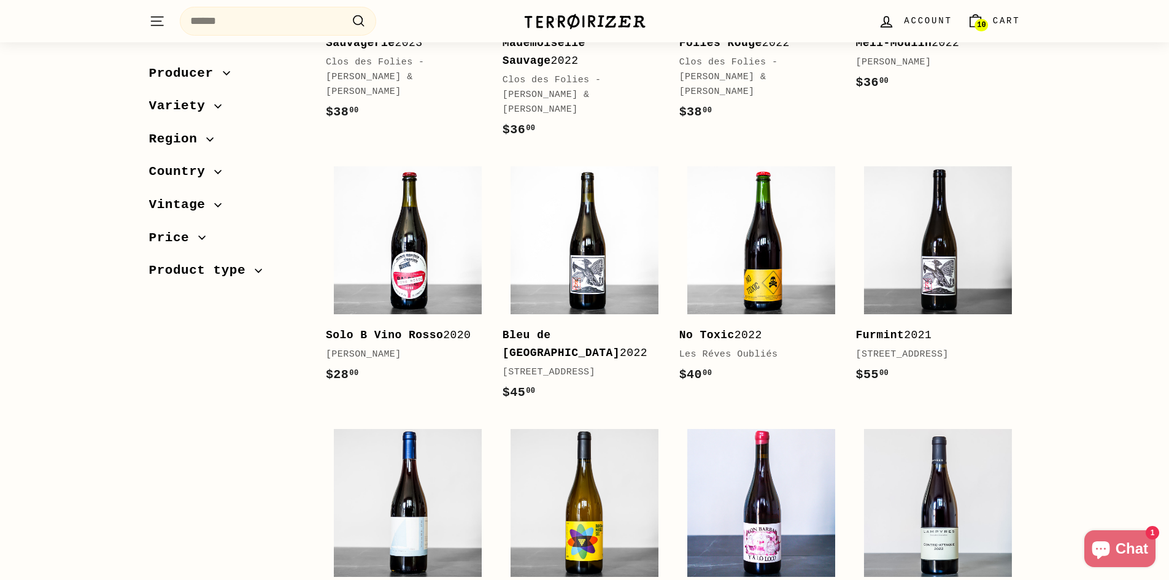
scroll to position [1289, 0]
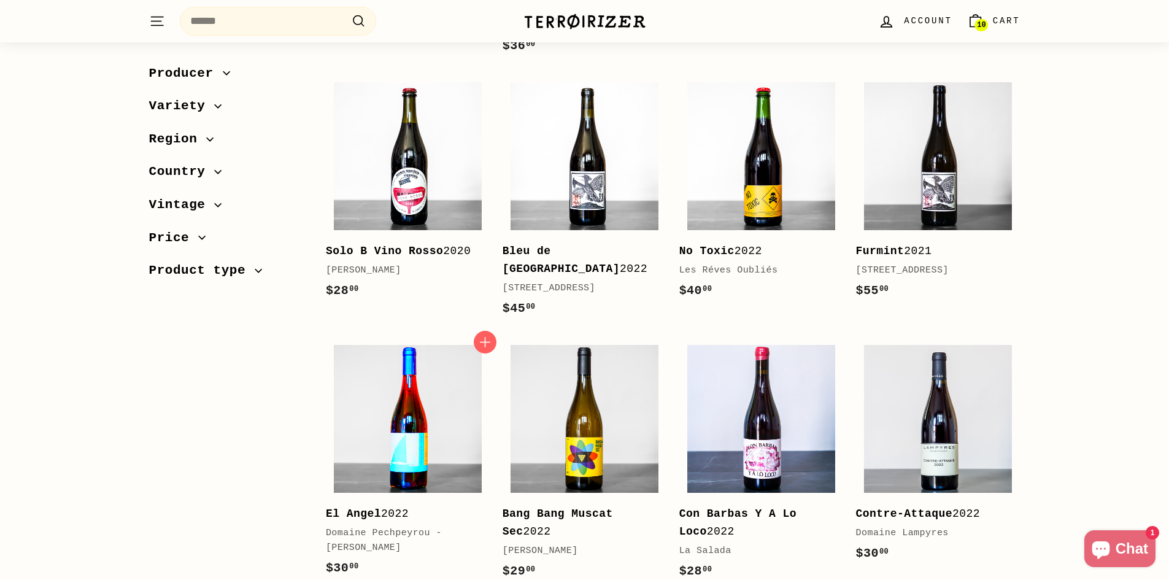
click at [434, 417] on img at bounding box center [408, 419] width 148 height 148
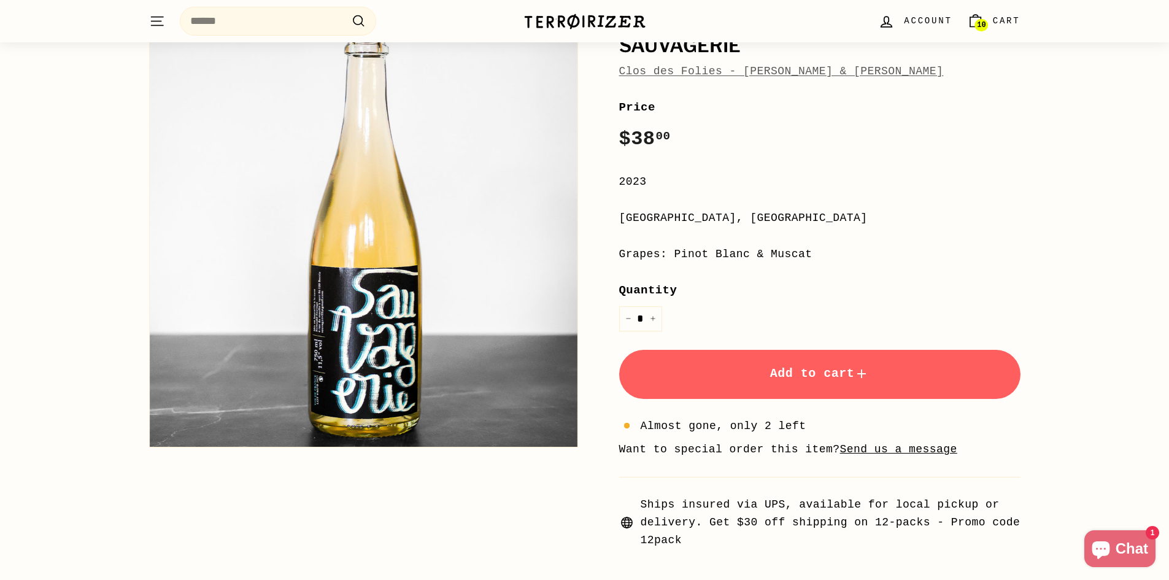
scroll to position [123, 0]
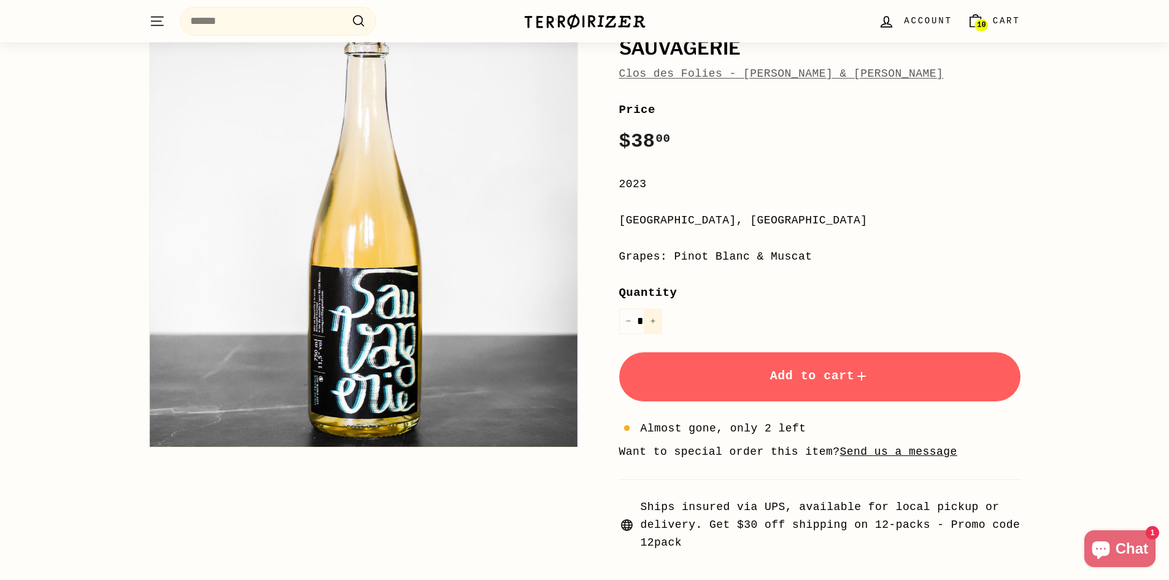
click at [658, 320] on button "+" at bounding box center [653, 321] width 18 height 25
type input "*"
click at [860, 385] on button "Add to cart" at bounding box center [819, 376] width 401 height 49
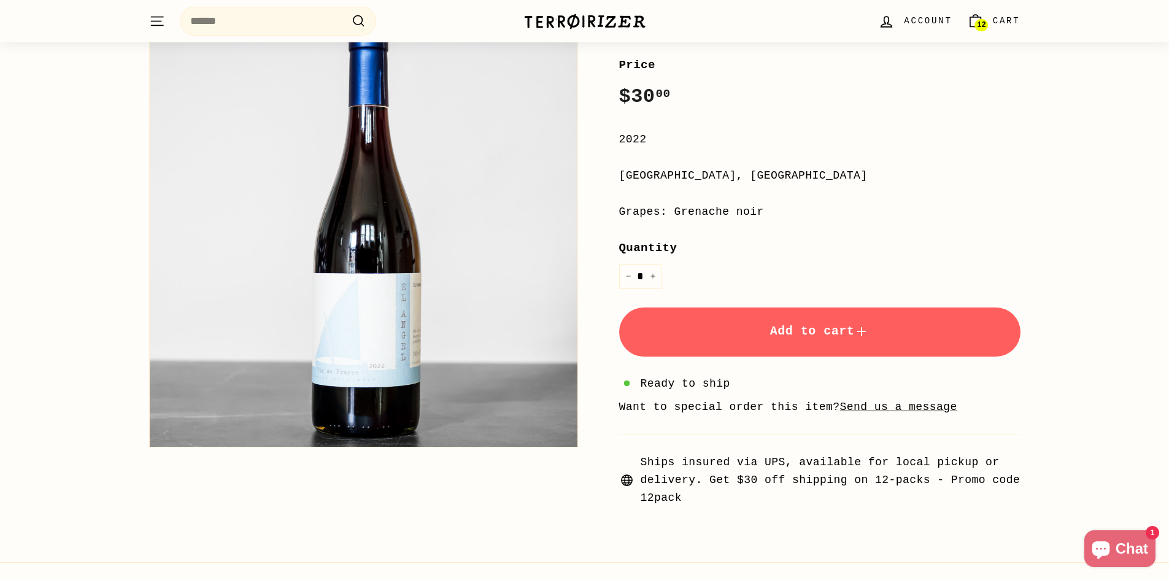
scroll to position [61, 0]
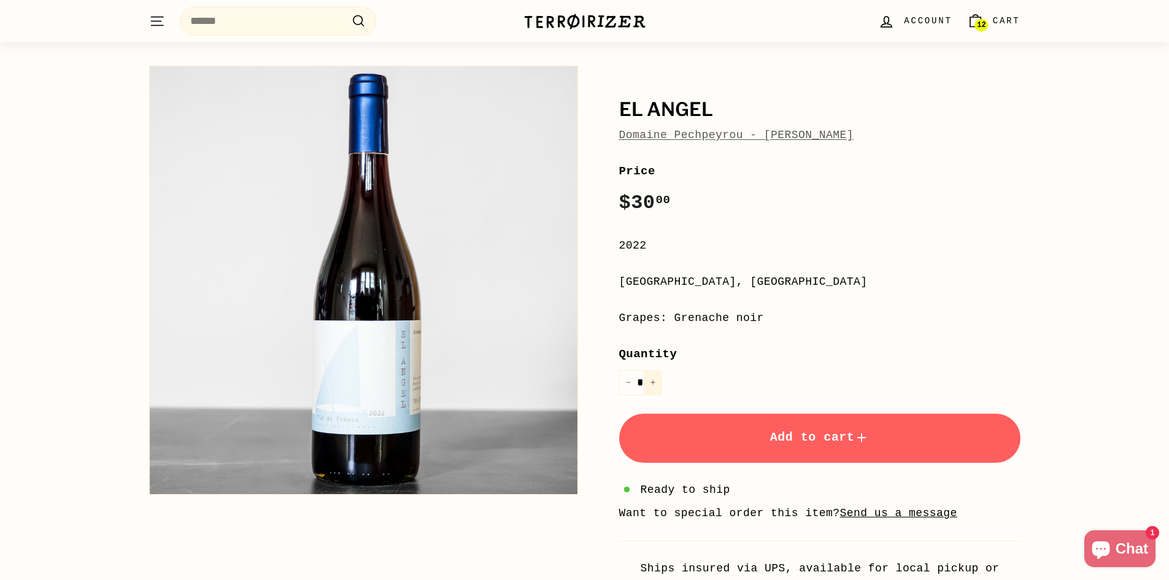
click at [657, 384] on button "+" at bounding box center [653, 382] width 18 height 25
type input "*"
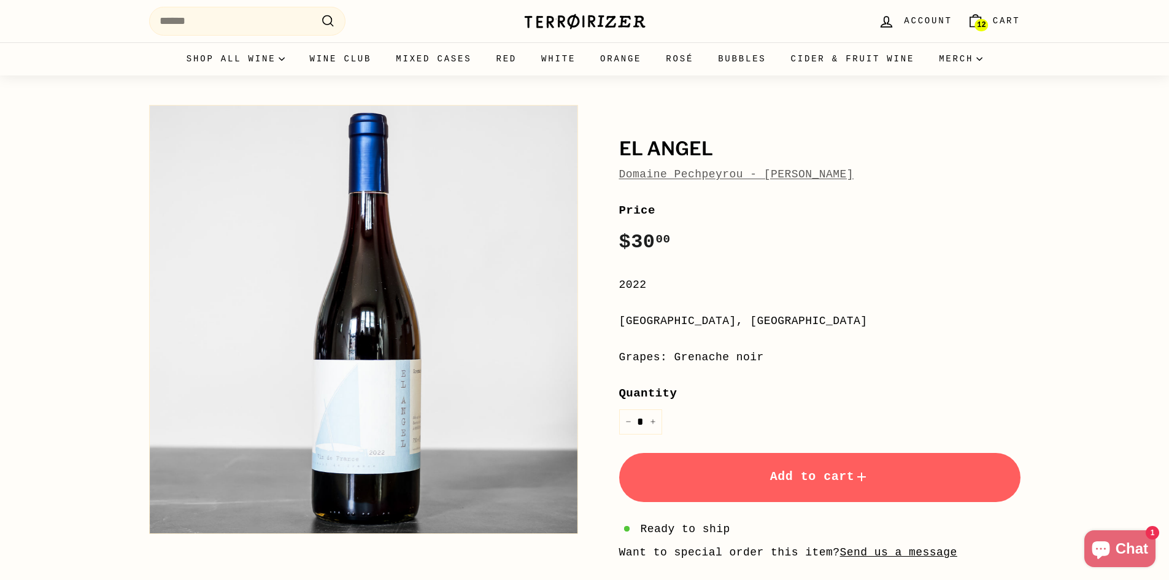
scroll to position [0, 0]
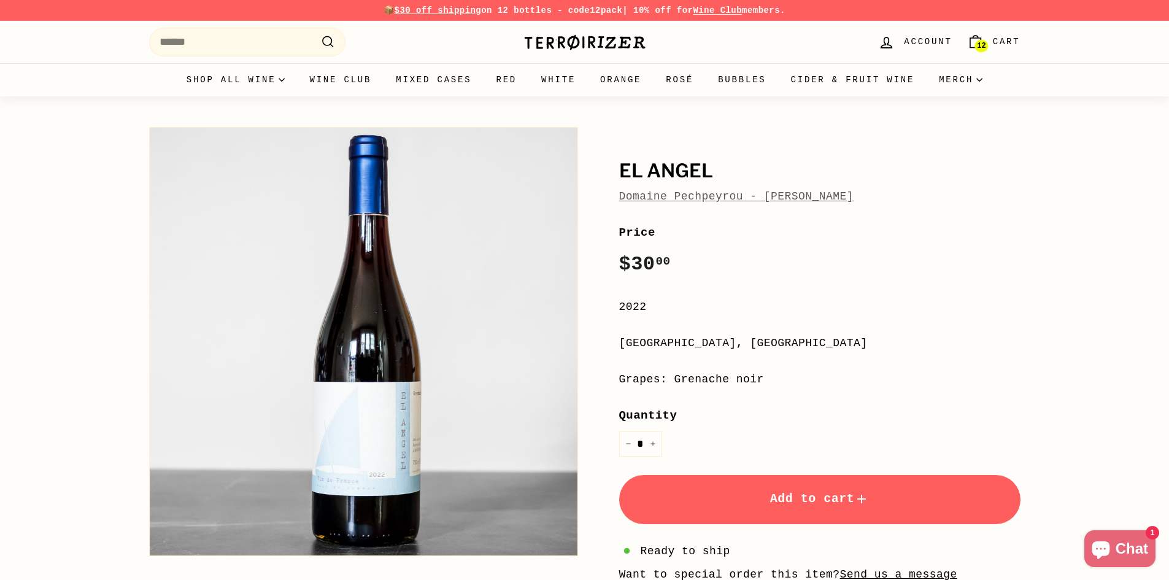
click at [985, 46] on span "12" at bounding box center [981, 46] width 9 height 9
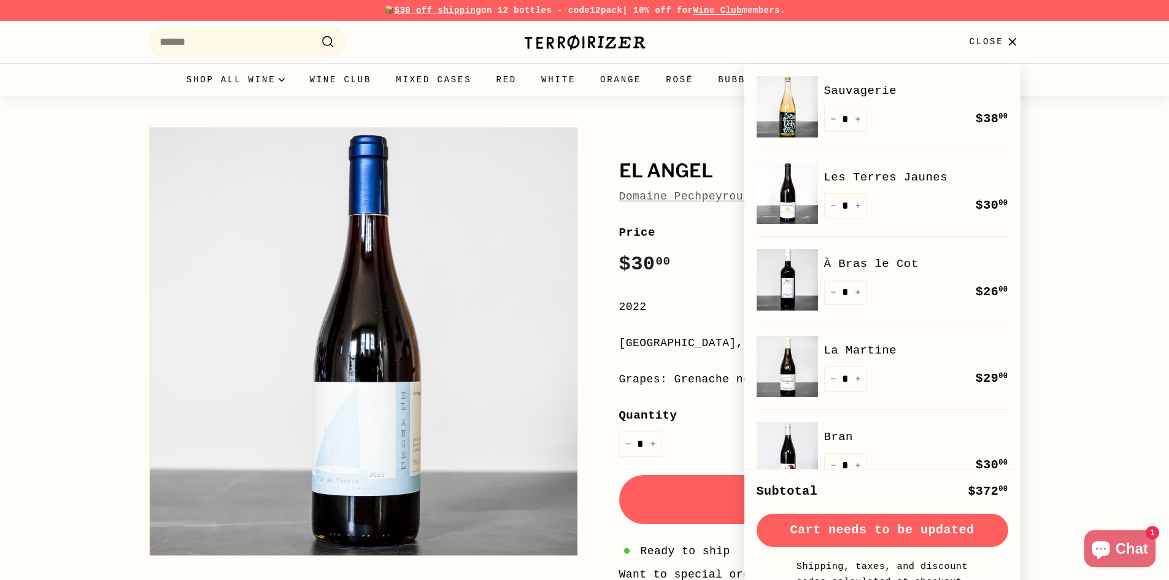
click at [1083, 234] on div "El Angel Domaine Pechpeyrou - Bertrand de Guitaut El Angel Domaine Pechpeyrou -…" at bounding box center [584, 394] width 1169 height 597
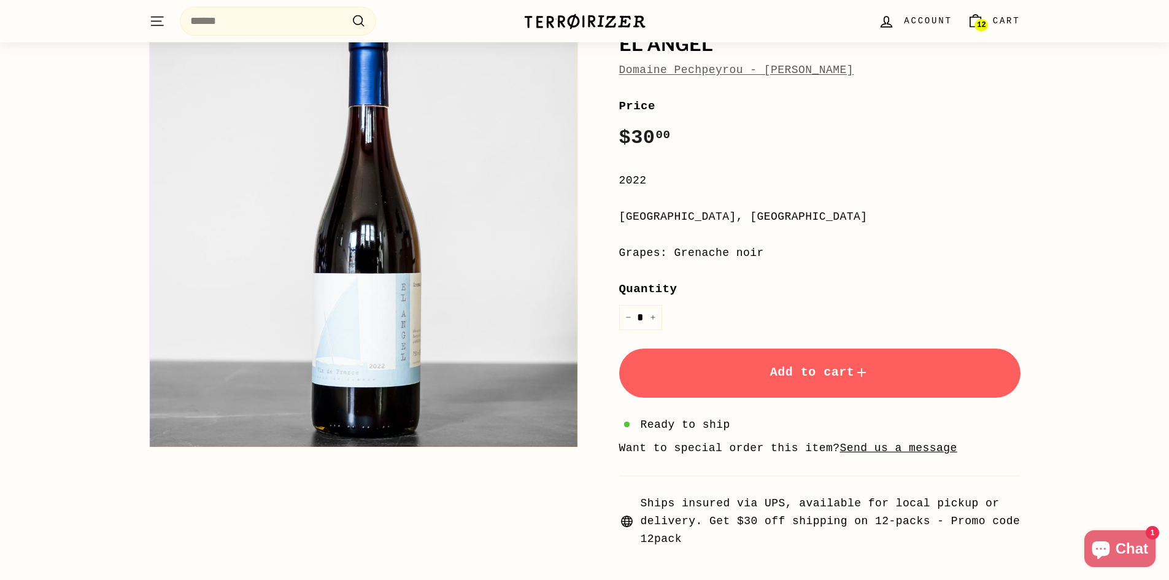
scroll to position [123, 0]
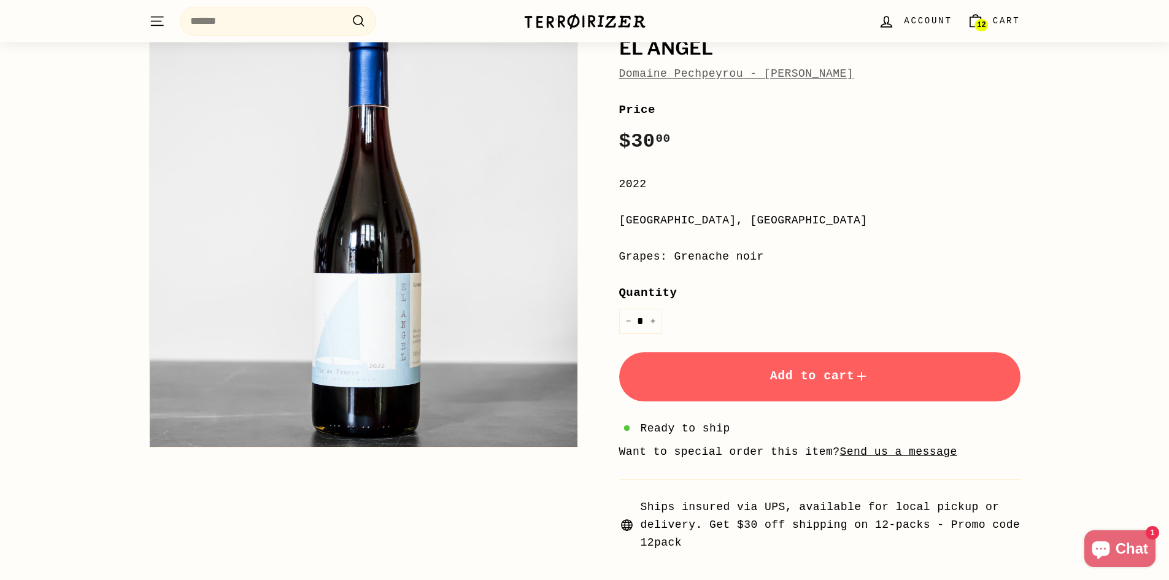
click at [982, 22] on span "12" at bounding box center [981, 25] width 9 height 9
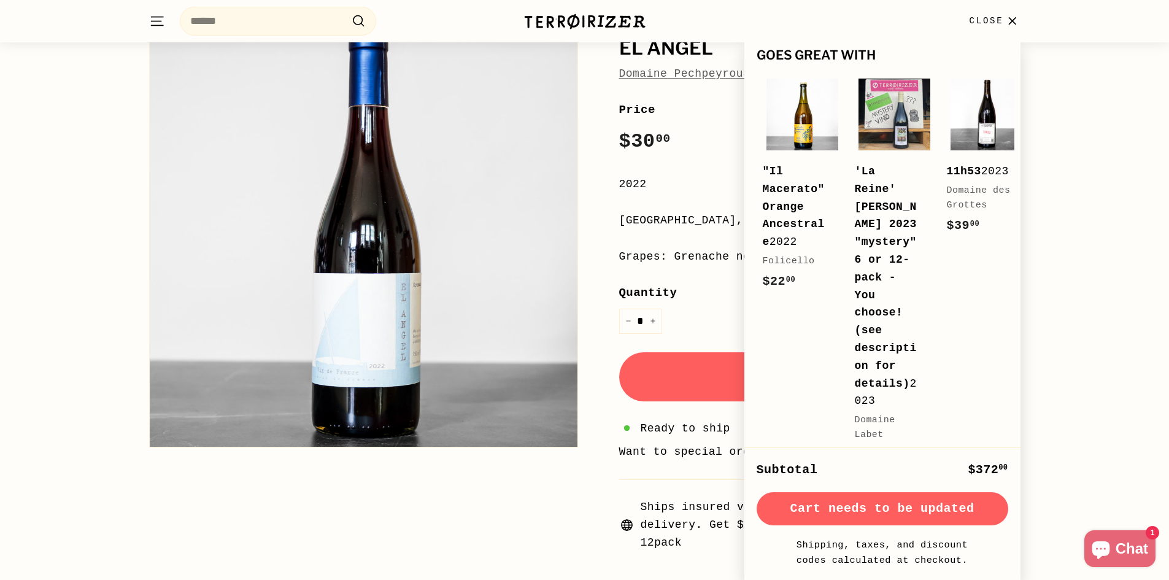
scroll to position [562, 0]
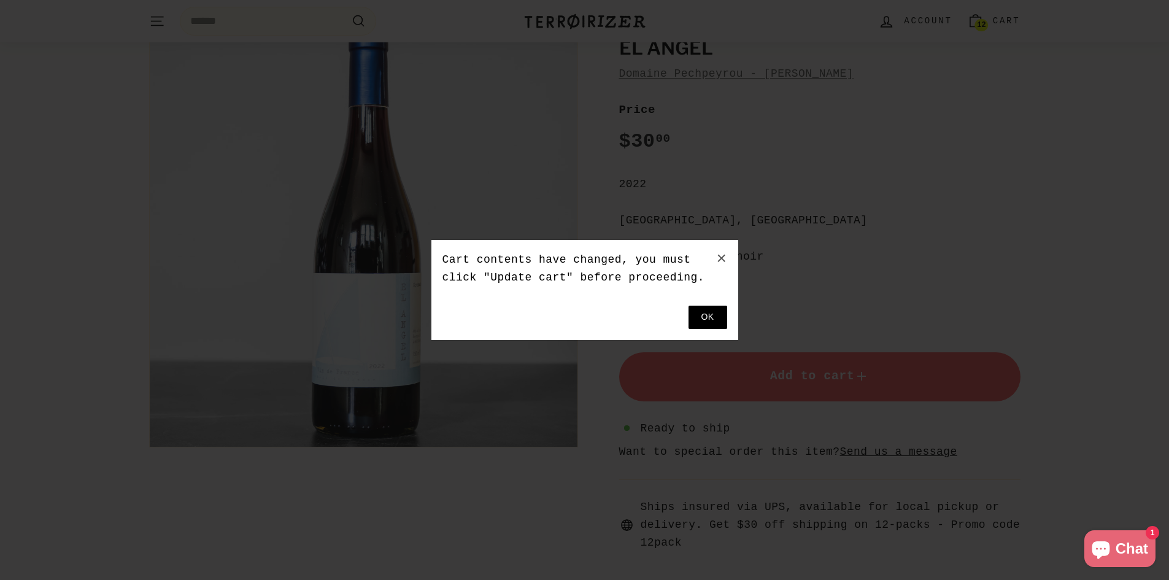
click at [697, 319] on button at bounding box center [708, 317] width 39 height 23
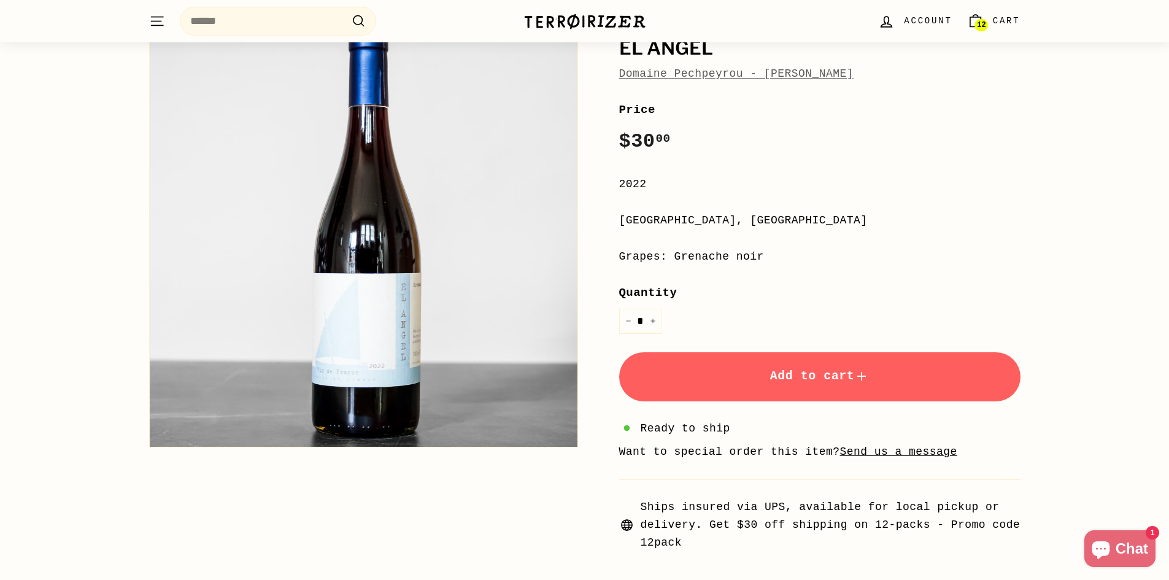
click at [1000, 20] on span "Cart" at bounding box center [1007, 21] width 28 height 14
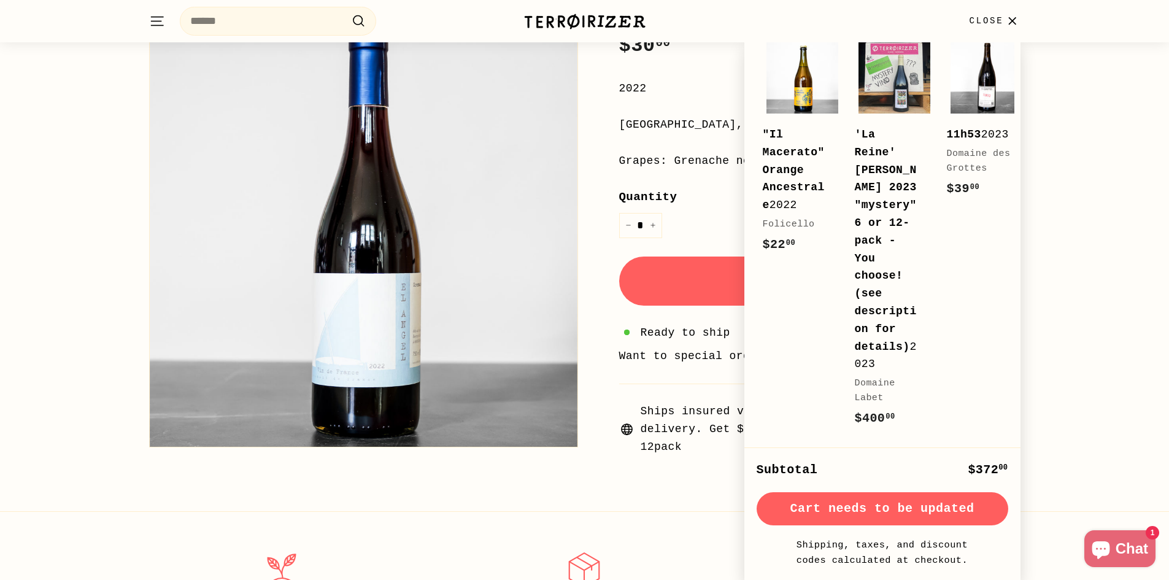
scroll to position [368, 0]
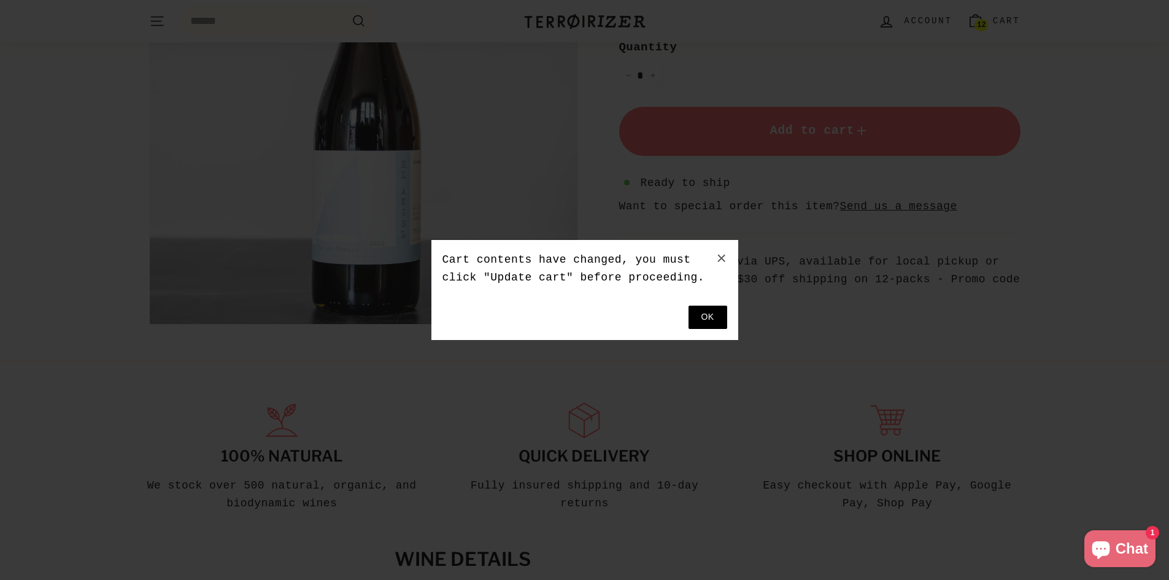
click at [708, 320] on button at bounding box center [708, 317] width 39 height 23
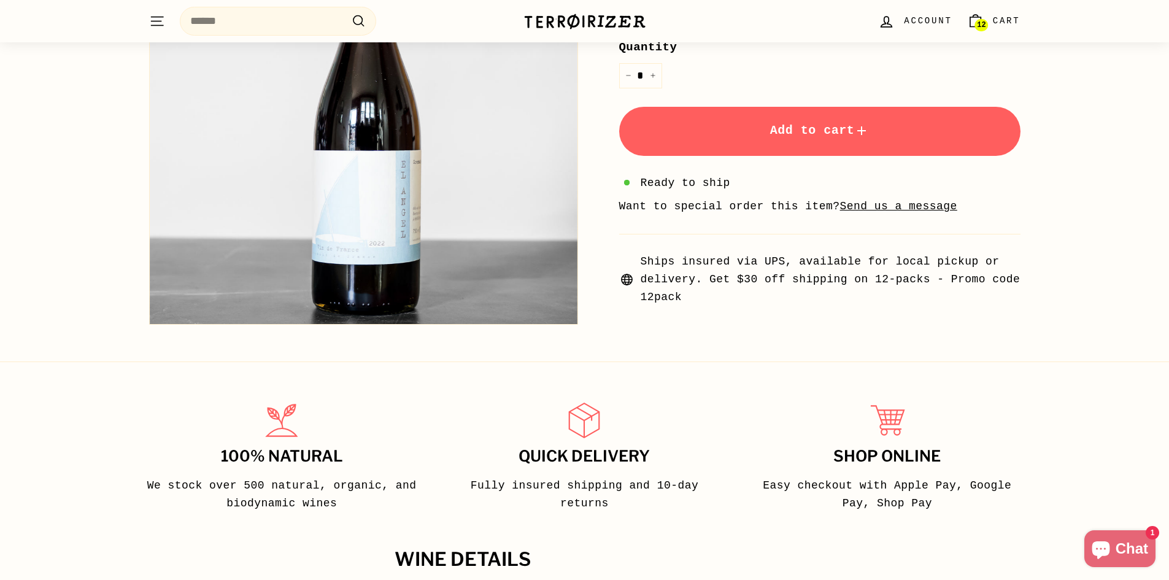
click at [981, 17] on icon "Cart" at bounding box center [975, 21] width 17 height 17
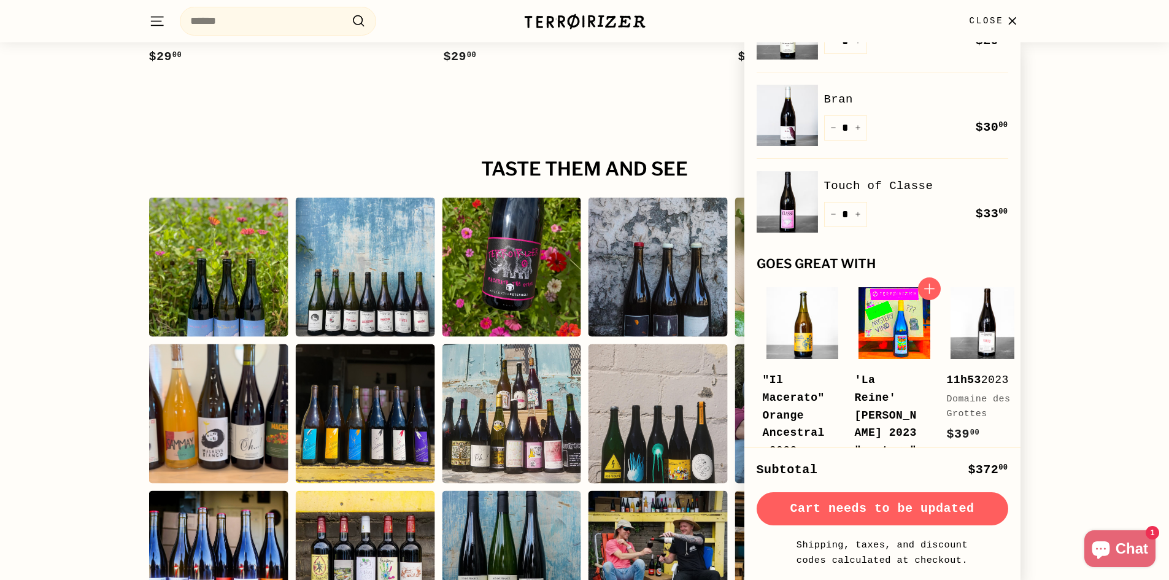
scroll to position [562, 0]
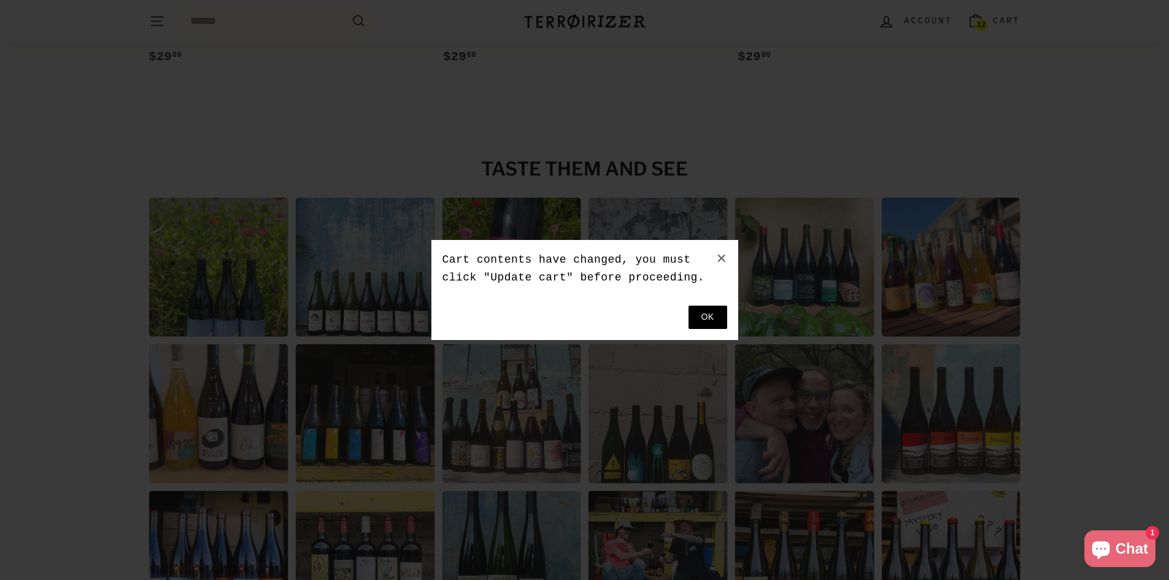
click at [707, 318] on button at bounding box center [708, 317] width 39 height 23
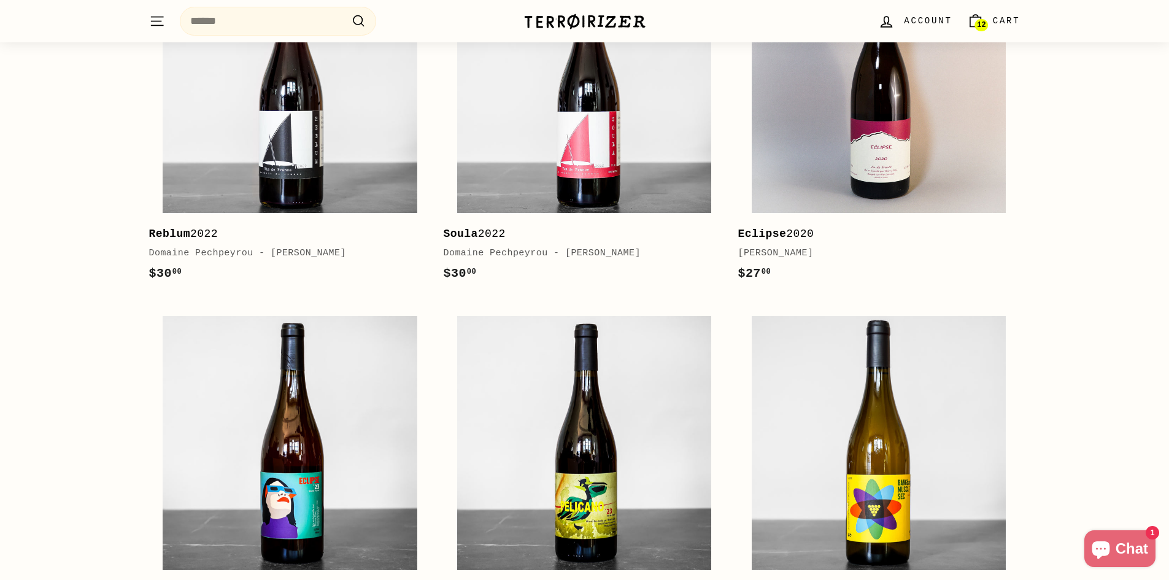
scroll to position [1022, 0]
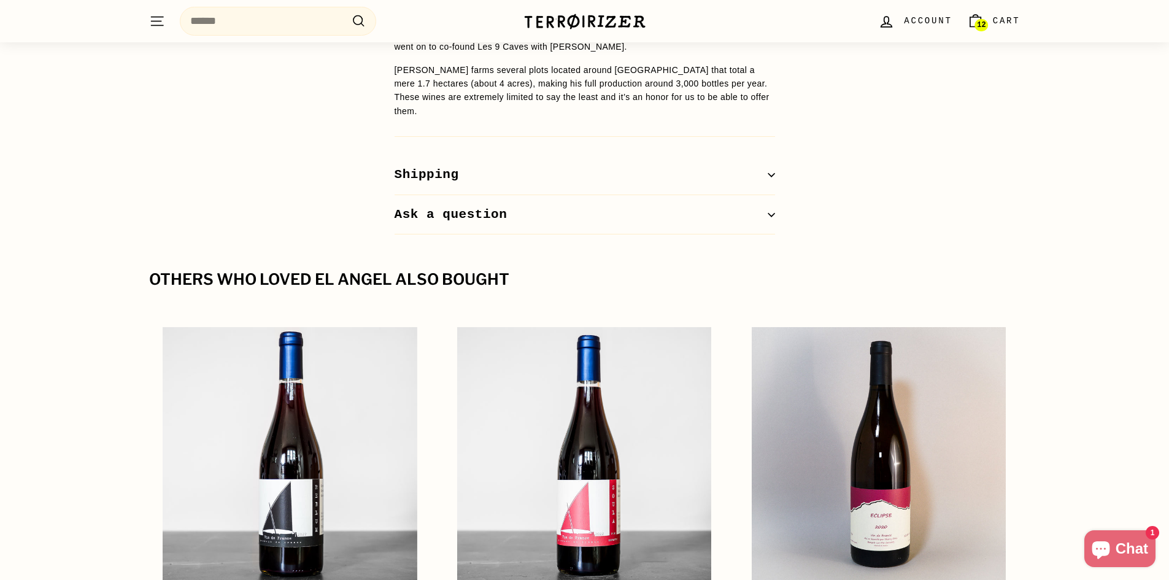
click at [1003, 23] on span "Cart" at bounding box center [1007, 21] width 28 height 14
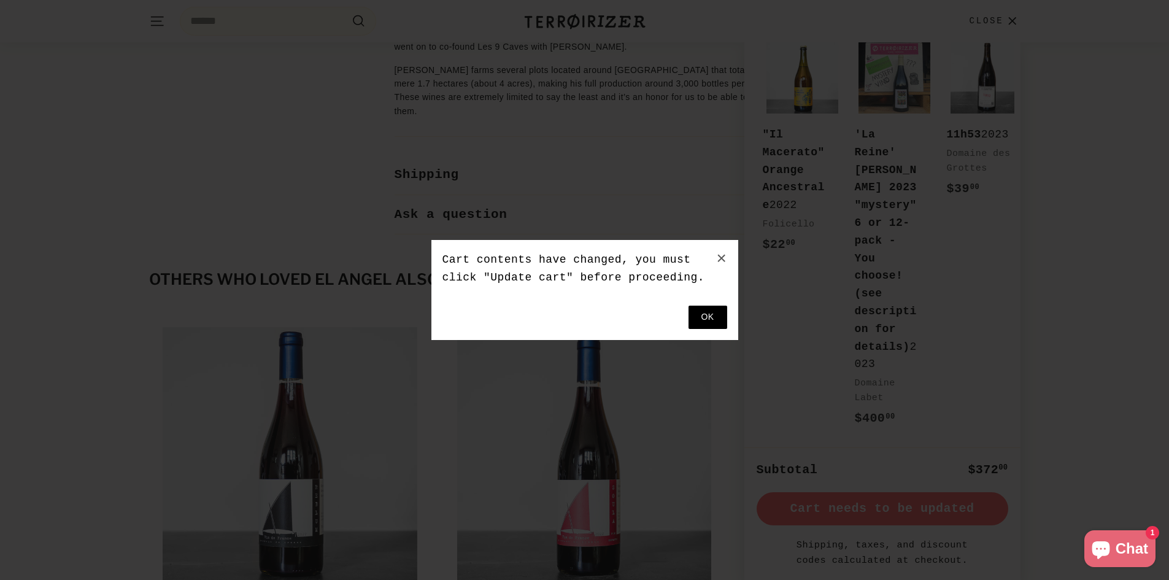
click at [932, 514] on body "× Cart contents have changed, you must click "Update cart" before proceeding. S…" at bounding box center [584, 445] width 1169 height 2935
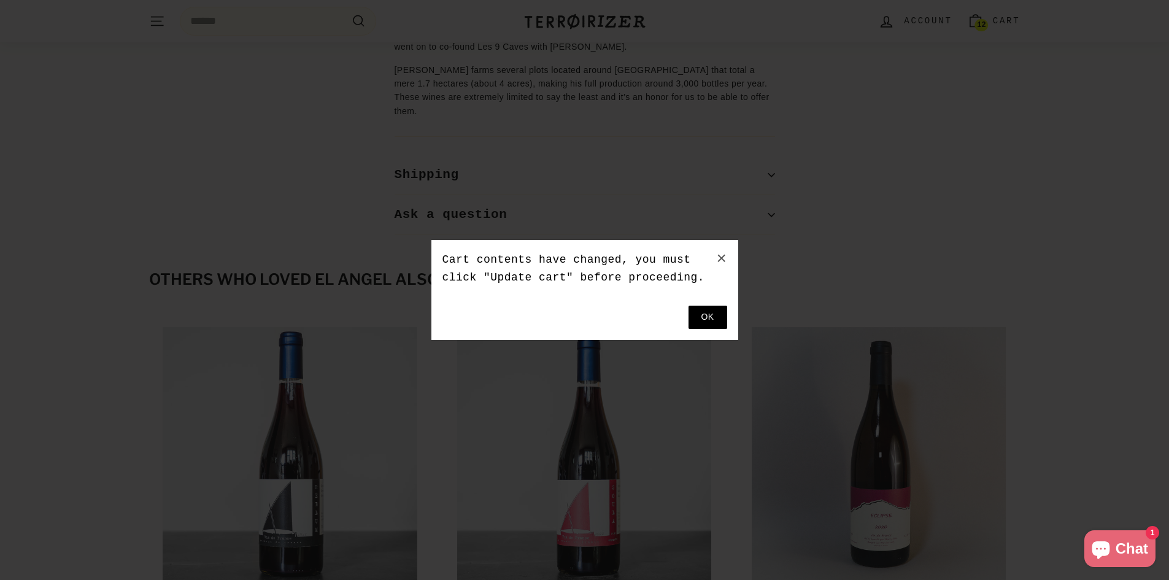
click at [710, 315] on button at bounding box center [708, 317] width 39 height 23
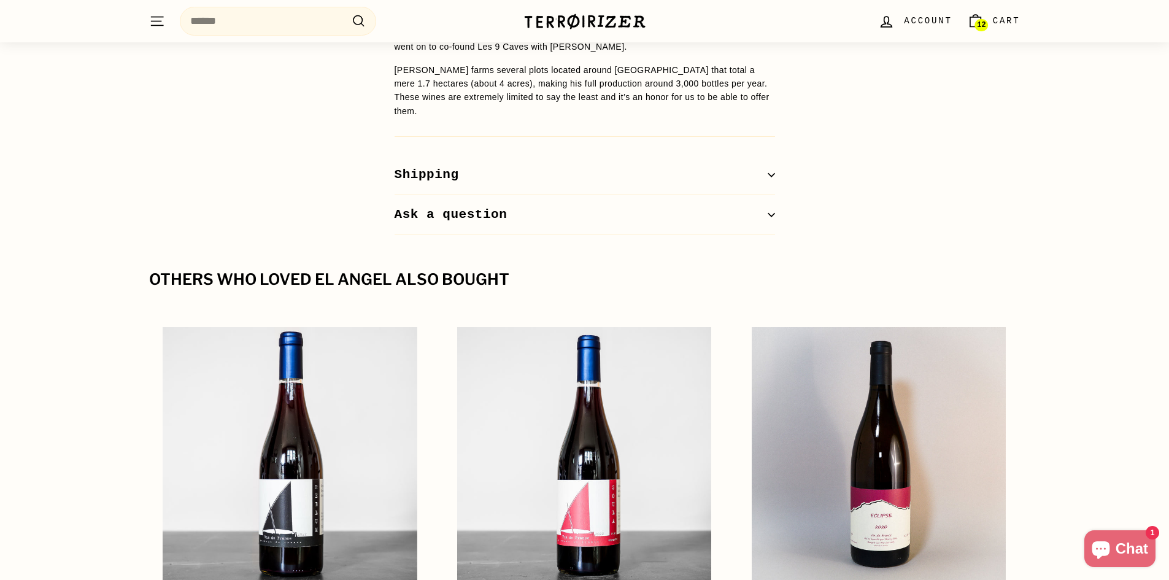
click at [983, 24] on span "12" at bounding box center [981, 25] width 9 height 9
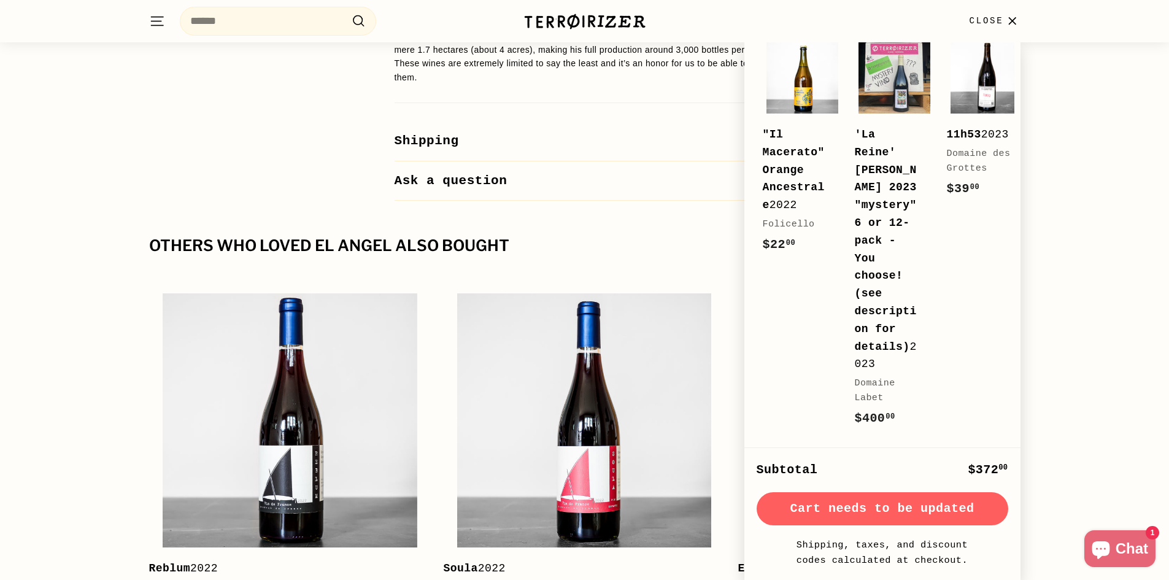
scroll to position [715, 0]
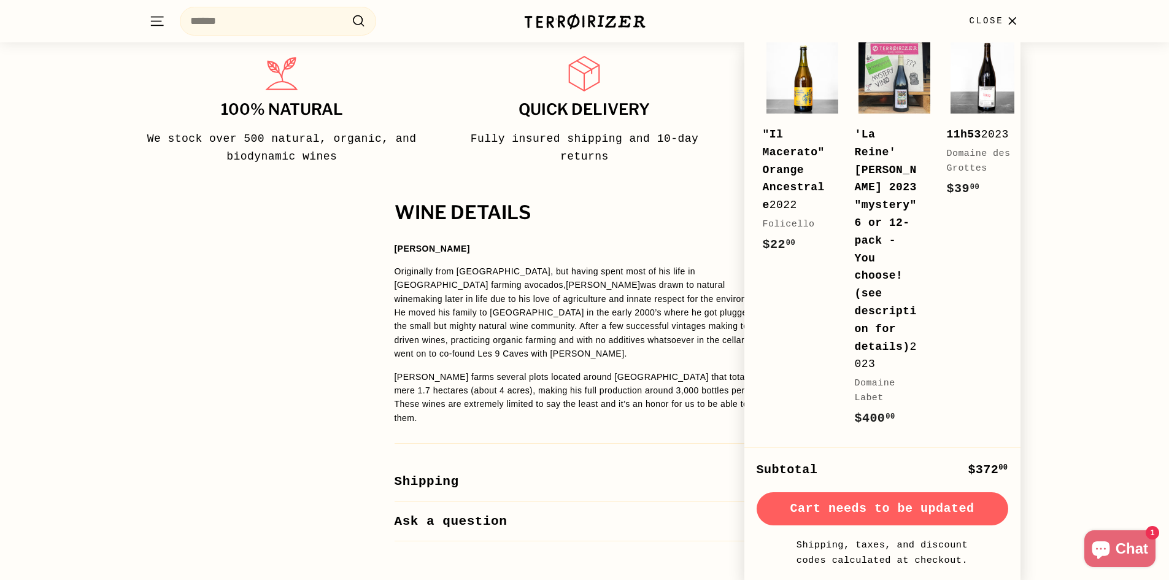
click at [1014, 19] on icon "button" at bounding box center [1012, 20] width 7 height 7
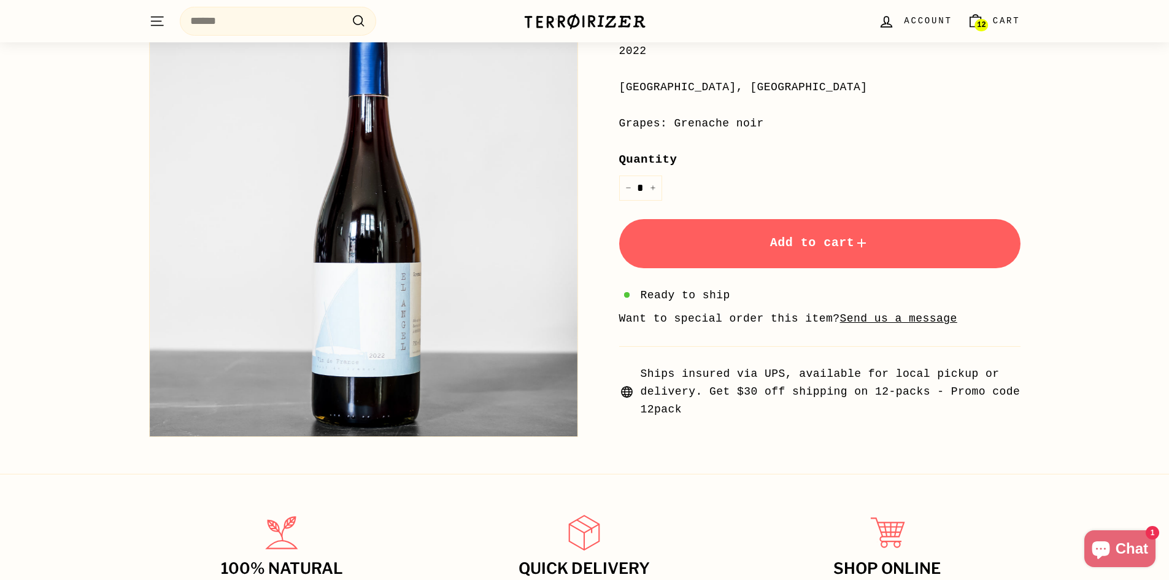
scroll to position [0, 0]
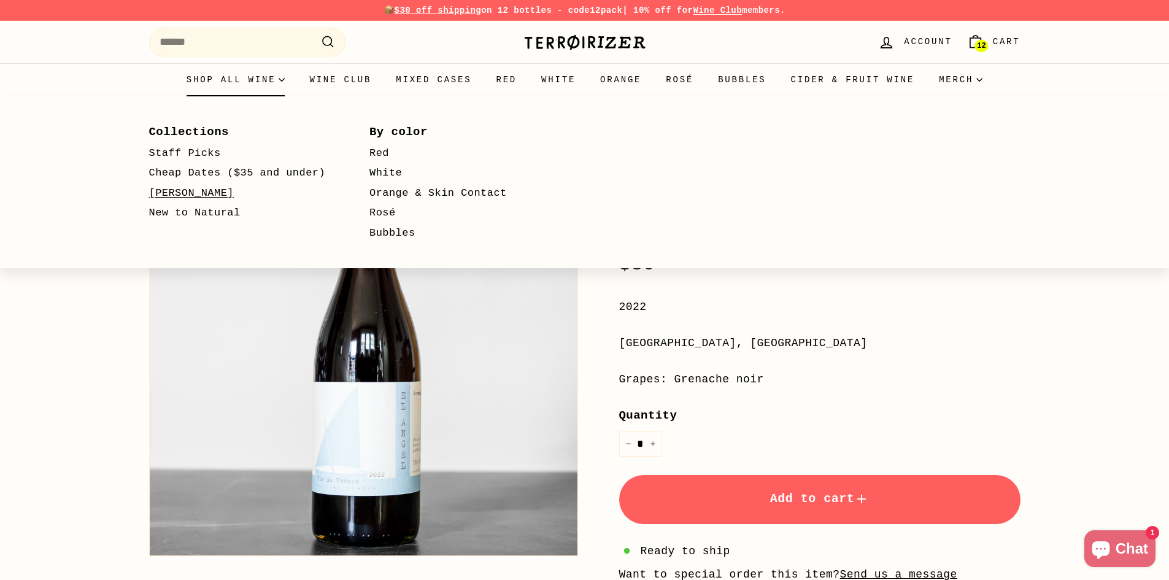
click at [193, 198] on link "[PERSON_NAME]" at bounding box center [241, 193] width 185 height 20
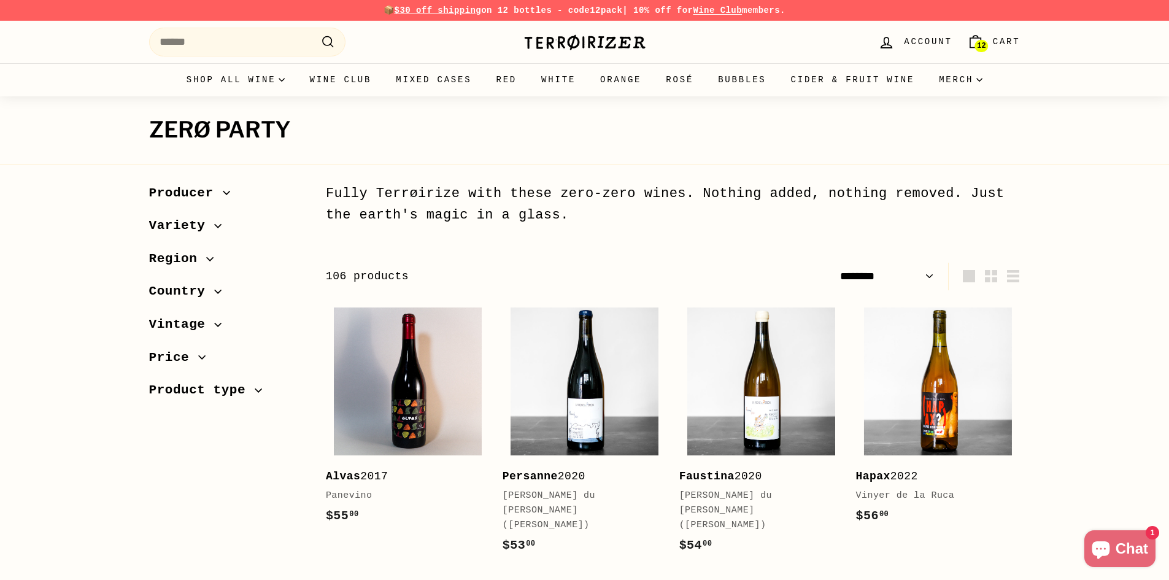
select select "******"
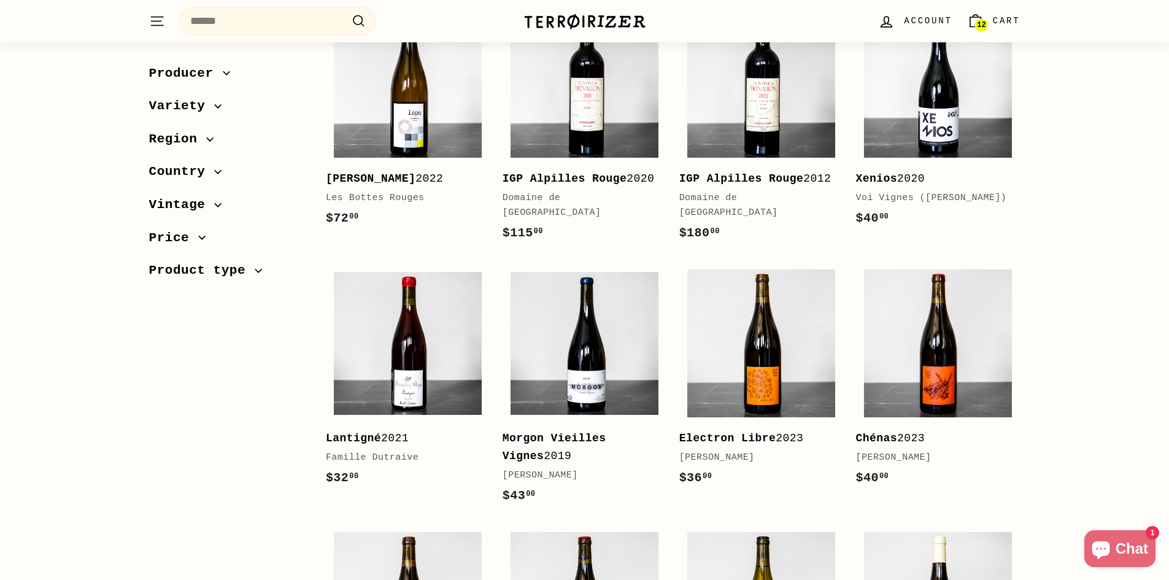
scroll to position [2209, 0]
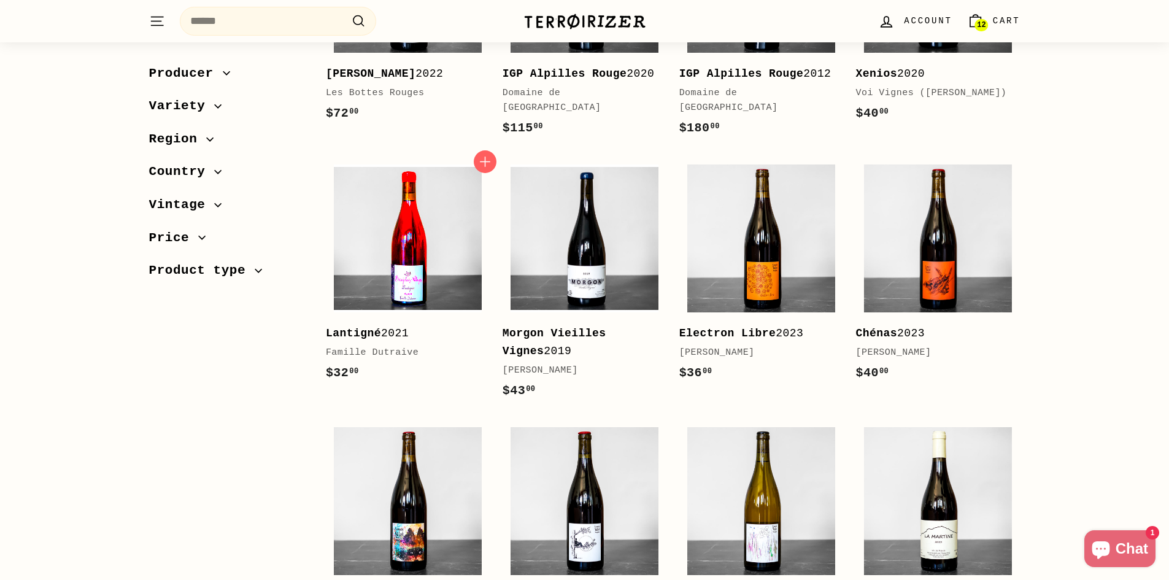
click at [460, 223] on img at bounding box center [408, 238] width 148 height 148
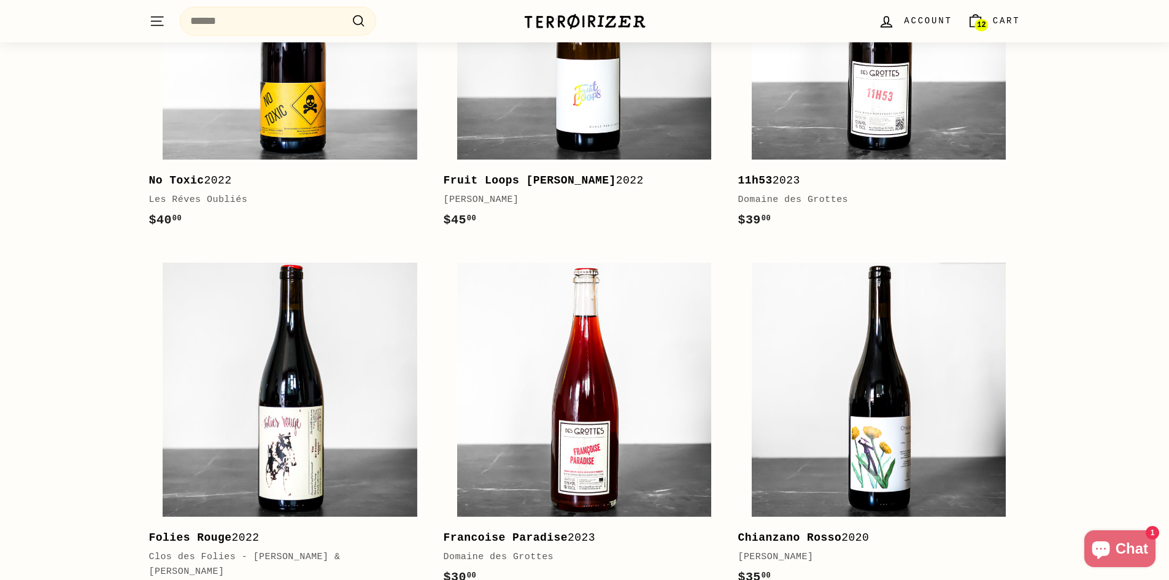
scroll to position [1534, 0]
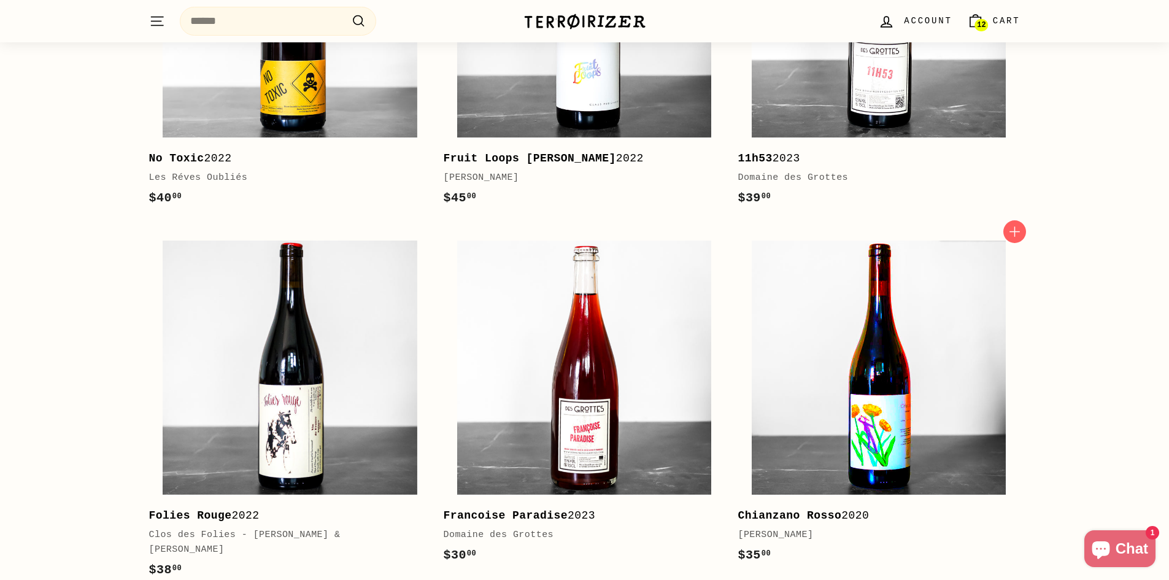
click at [975, 430] on img at bounding box center [879, 368] width 254 height 254
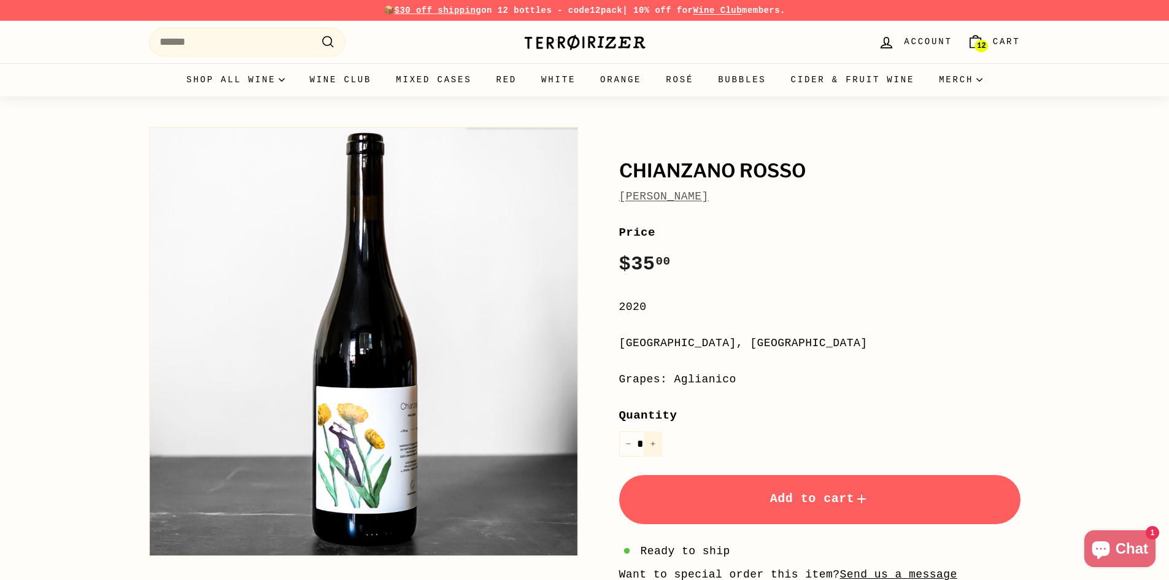
click at [657, 442] on button "+" at bounding box center [653, 443] width 18 height 25
type input "*"
click at [785, 501] on span "Add to cart" at bounding box center [819, 499] width 99 height 14
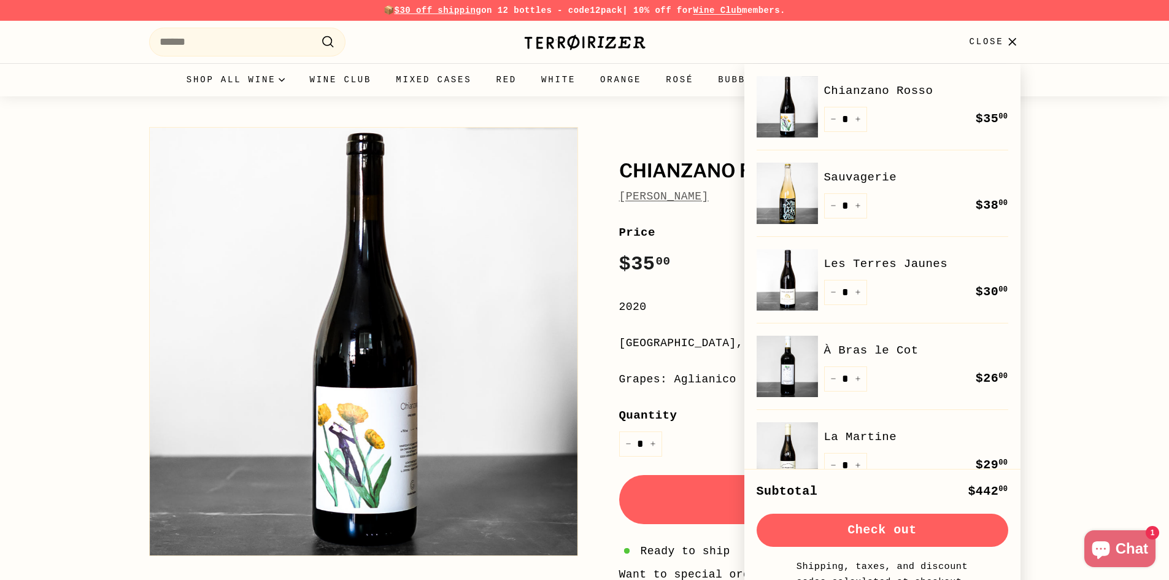
click at [885, 535] on button "Check out" at bounding box center [883, 530] width 252 height 33
click at [835, 207] on icon "Reduce item quantity by one" at bounding box center [833, 206] width 6 height 6
type input "*"
click at [835, 207] on div "Quantity * − + Remove" at bounding box center [845, 205] width 43 height 25
click at [835, 207] on icon "Reduce item quantity by one" at bounding box center [833, 206] width 6 height 6
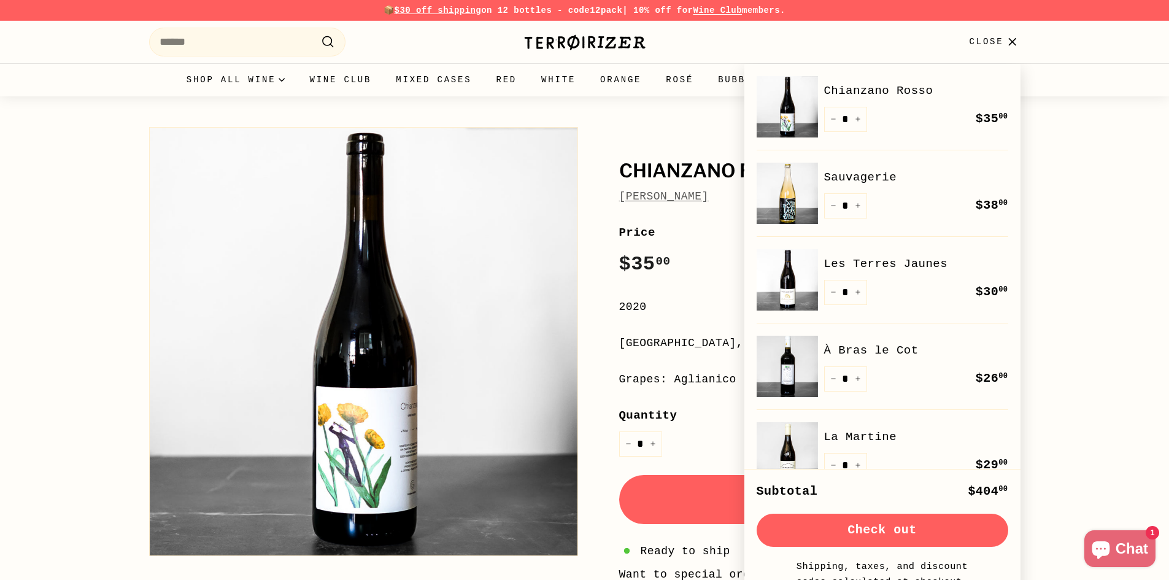
type input "*"
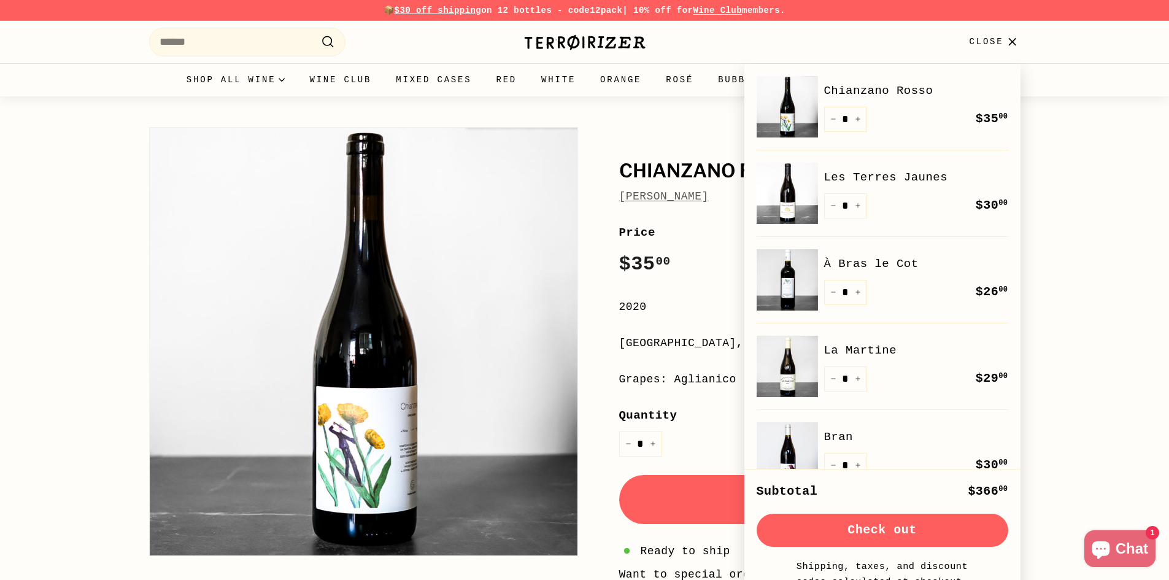
click at [896, 534] on button "Check out" at bounding box center [883, 530] width 252 height 33
